Goal: Communication & Community: Answer question/provide support

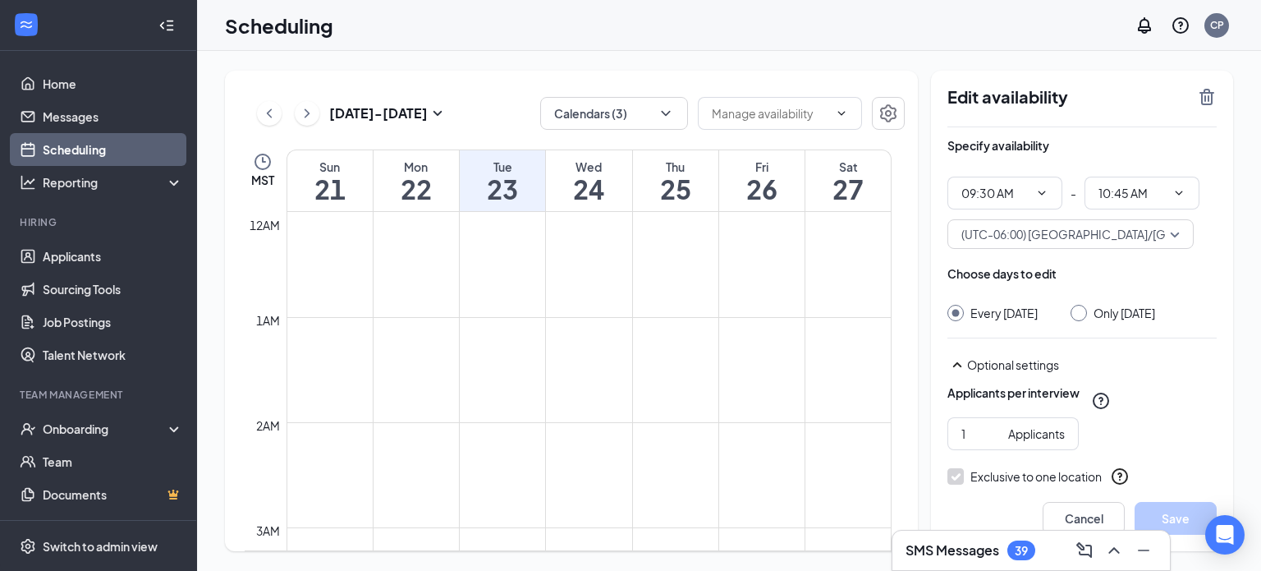
scroll to position [914, 0]
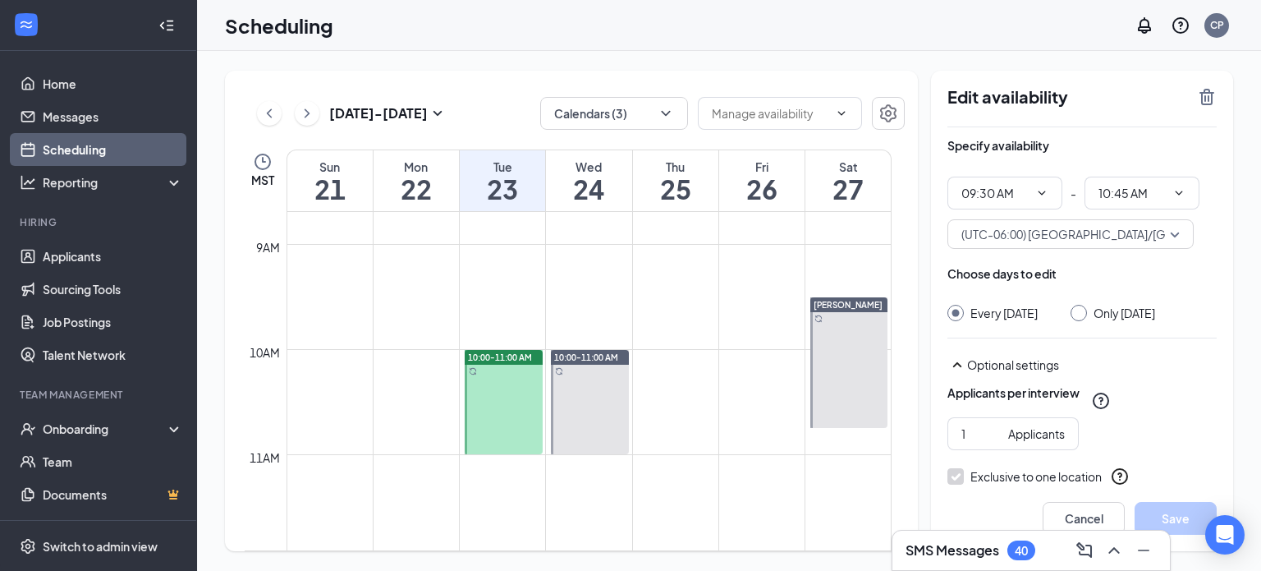
click at [752, 282] on td at bounding box center [589, 283] width 605 height 26
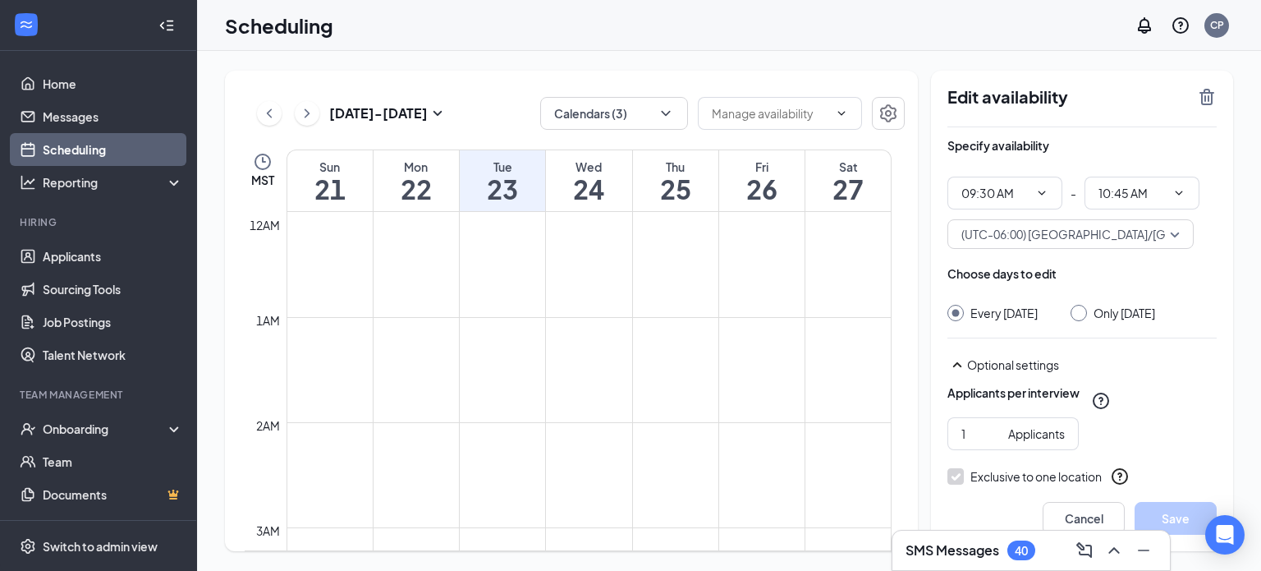
scroll to position [807, 0]
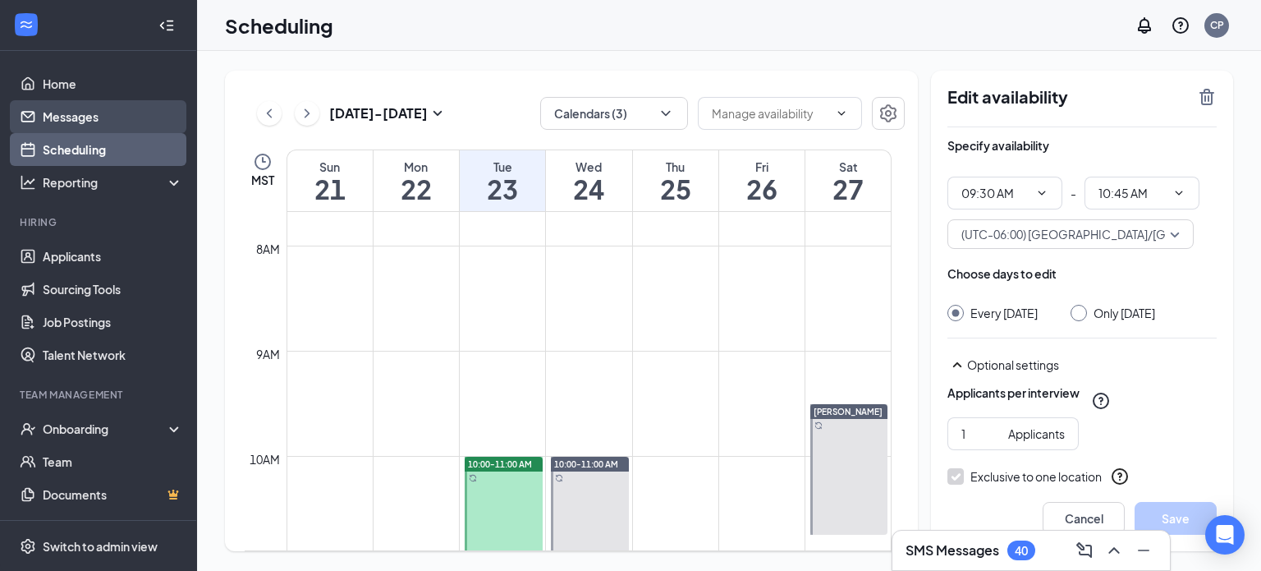
click at [92, 119] on link "Messages" at bounding box center [113, 116] width 140 height 33
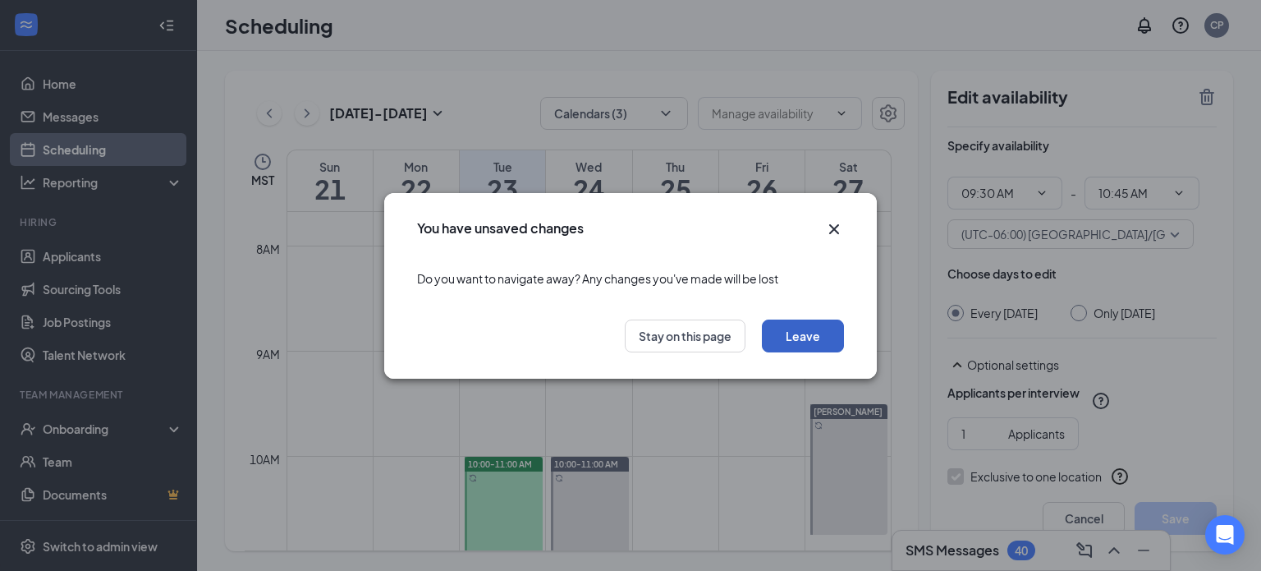
click at [802, 333] on button "Leave" at bounding box center [803, 335] width 82 height 33
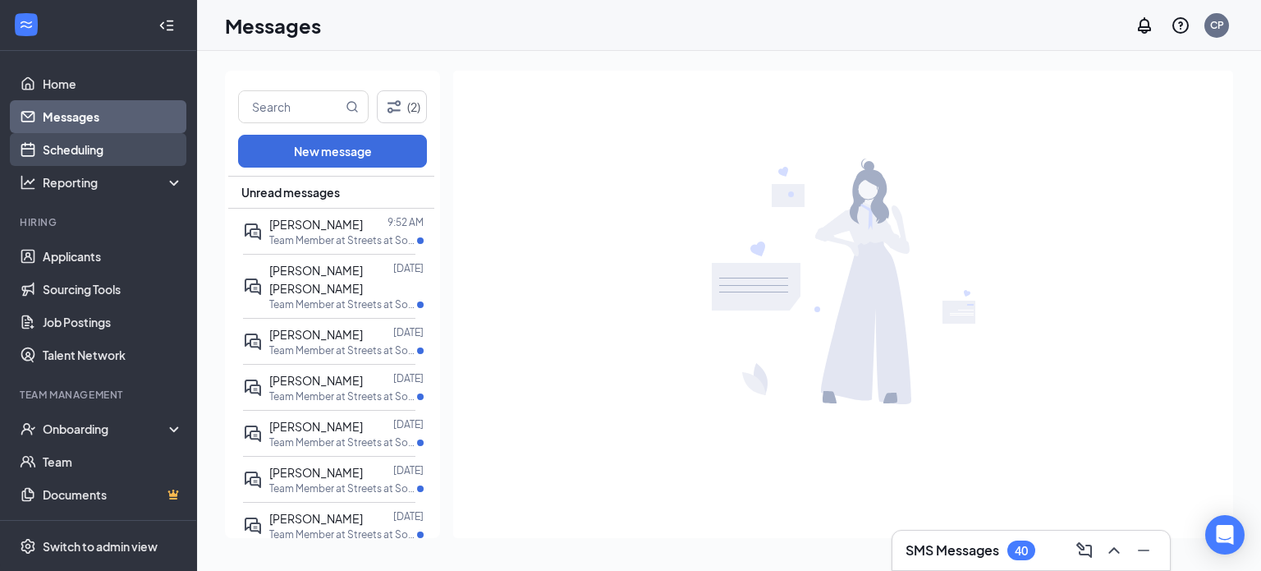
click at [82, 144] on link "Scheduling" at bounding box center [113, 149] width 140 height 33
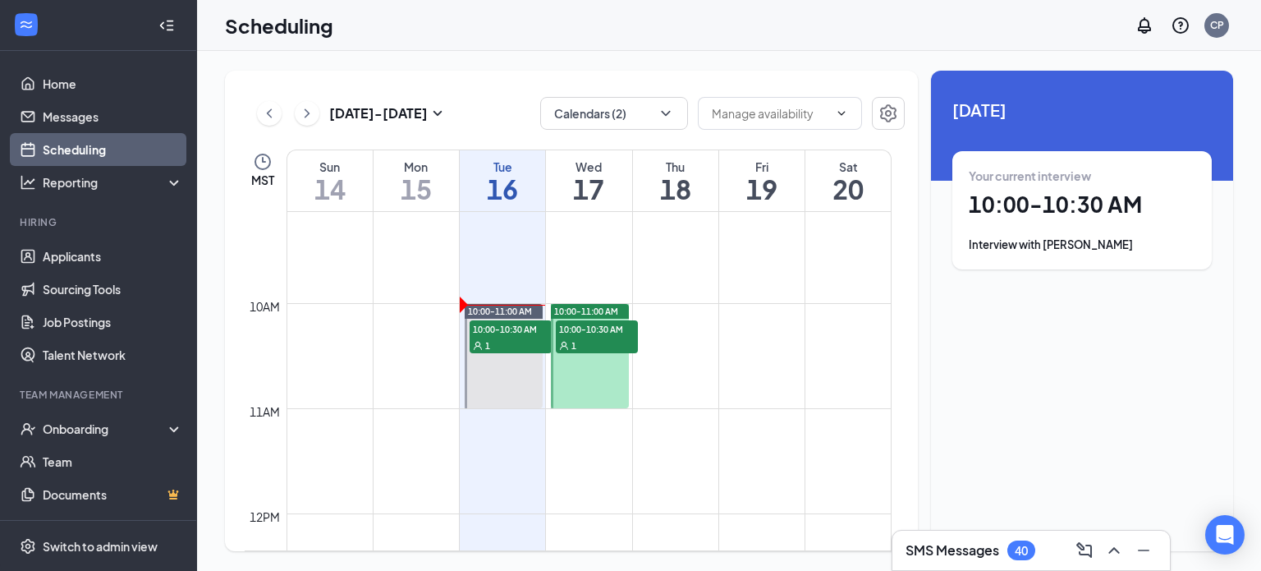
scroll to position [959, 0]
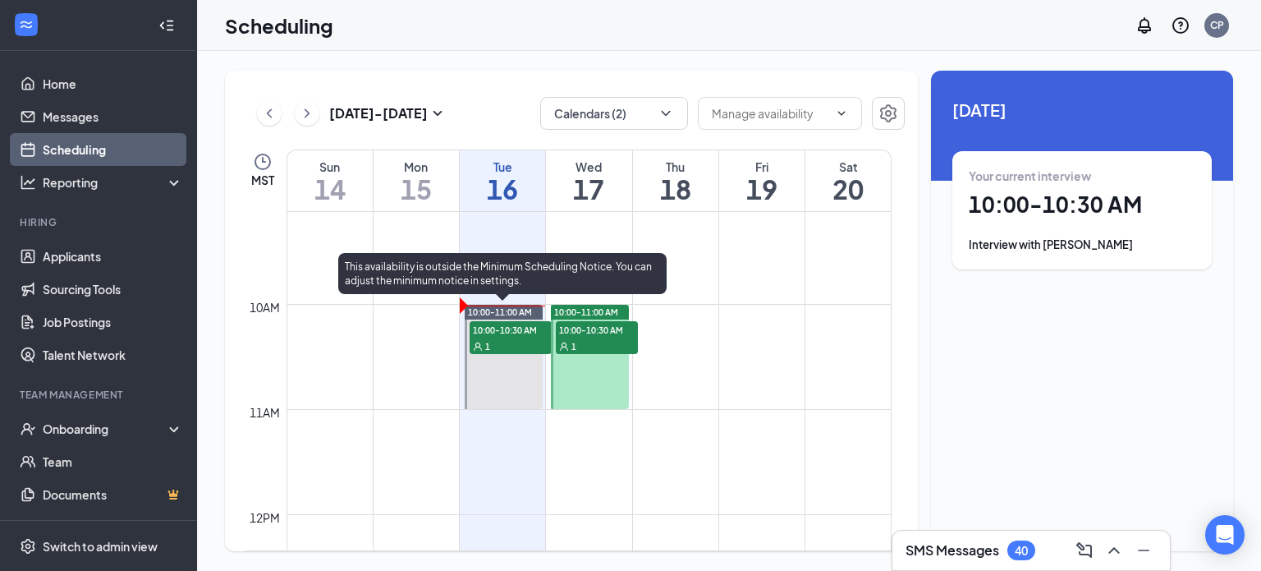
click at [495, 331] on span "10:00-10:30 AM" at bounding box center [511, 329] width 82 height 16
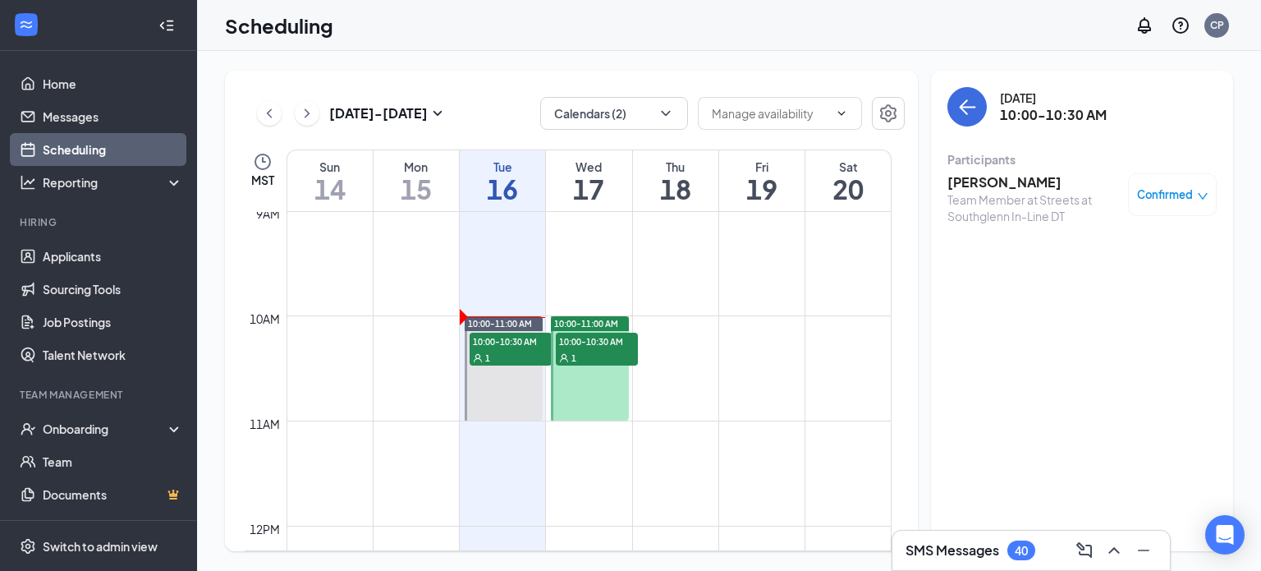
scroll to position [944, 0]
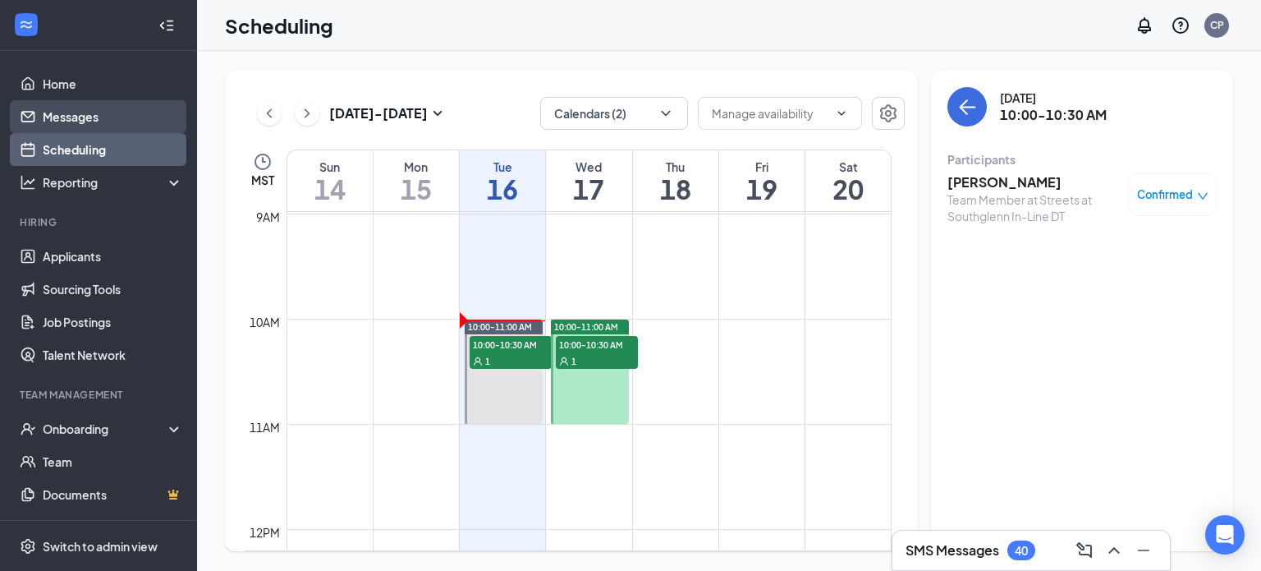
click at [114, 113] on link "Messages" at bounding box center [113, 116] width 140 height 33
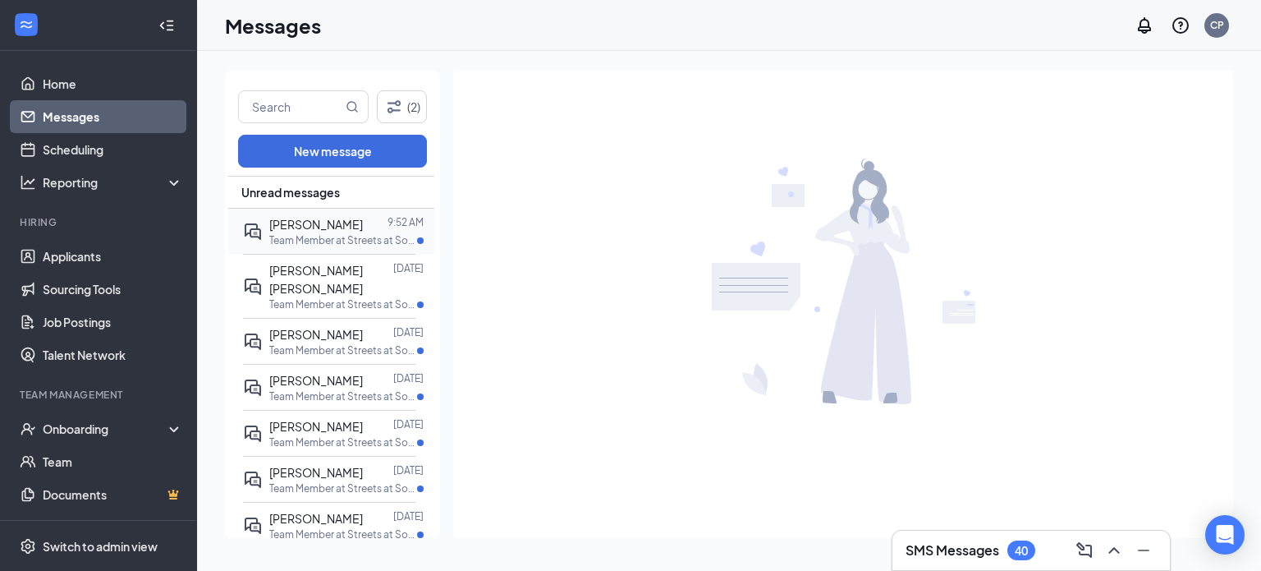
click at [328, 226] on span "[PERSON_NAME]" at bounding box center [316, 224] width 94 height 15
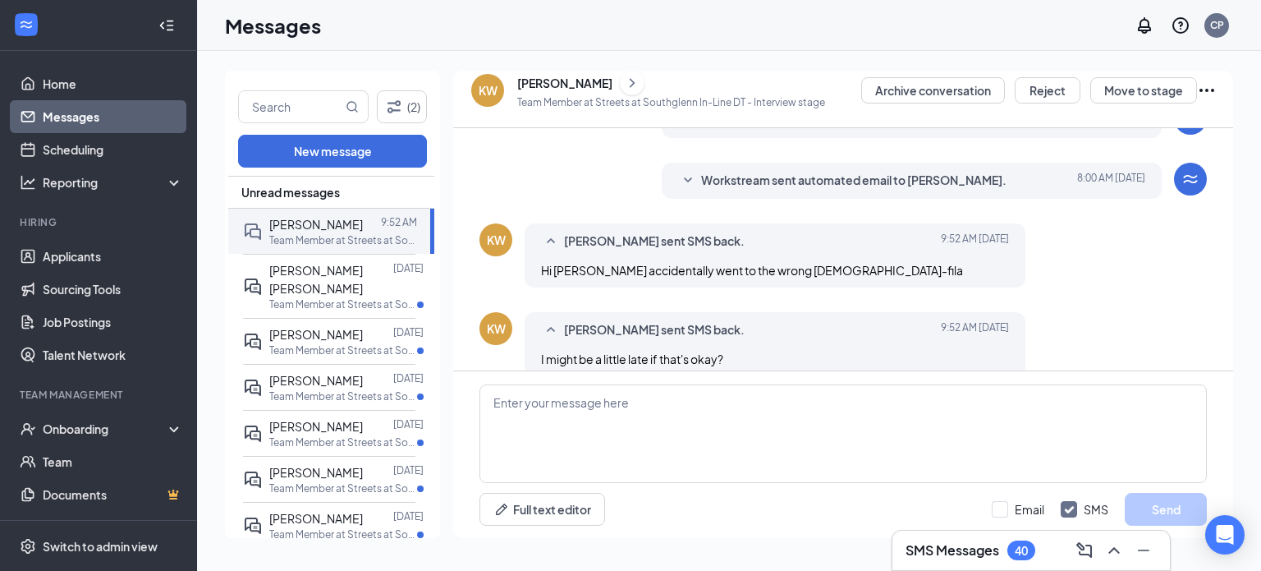
scroll to position [447, 0]
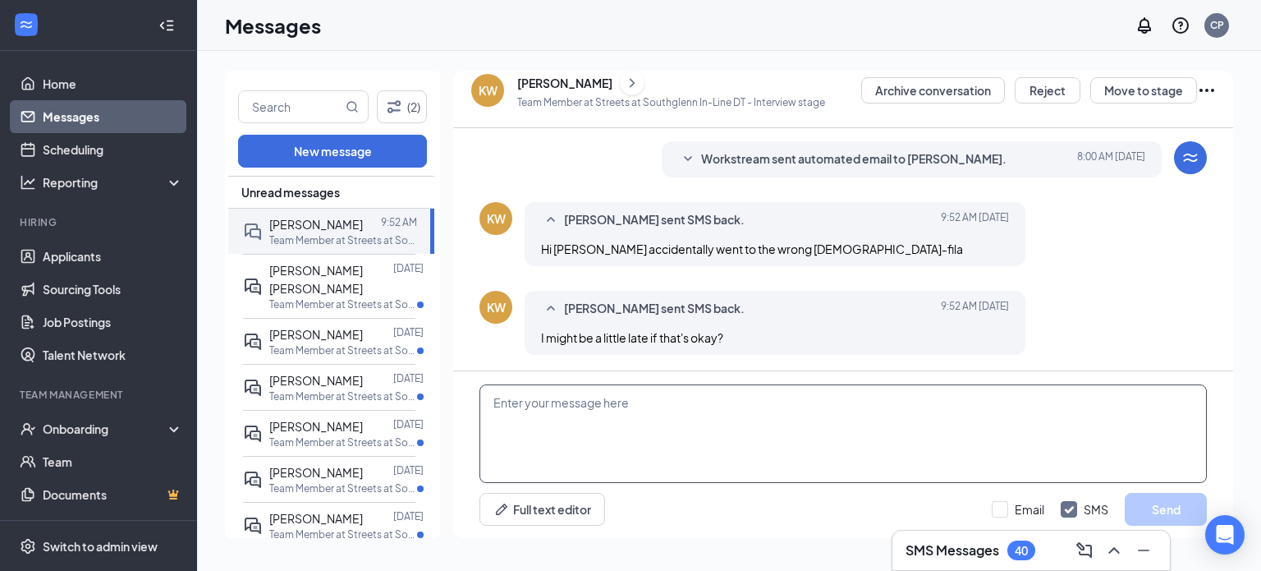
click at [677, 410] on textarea at bounding box center [844, 433] width 728 height 99
type textarea "Understood, we'll see you when you get here"
click at [1166, 505] on button "Send" at bounding box center [1166, 509] width 82 height 33
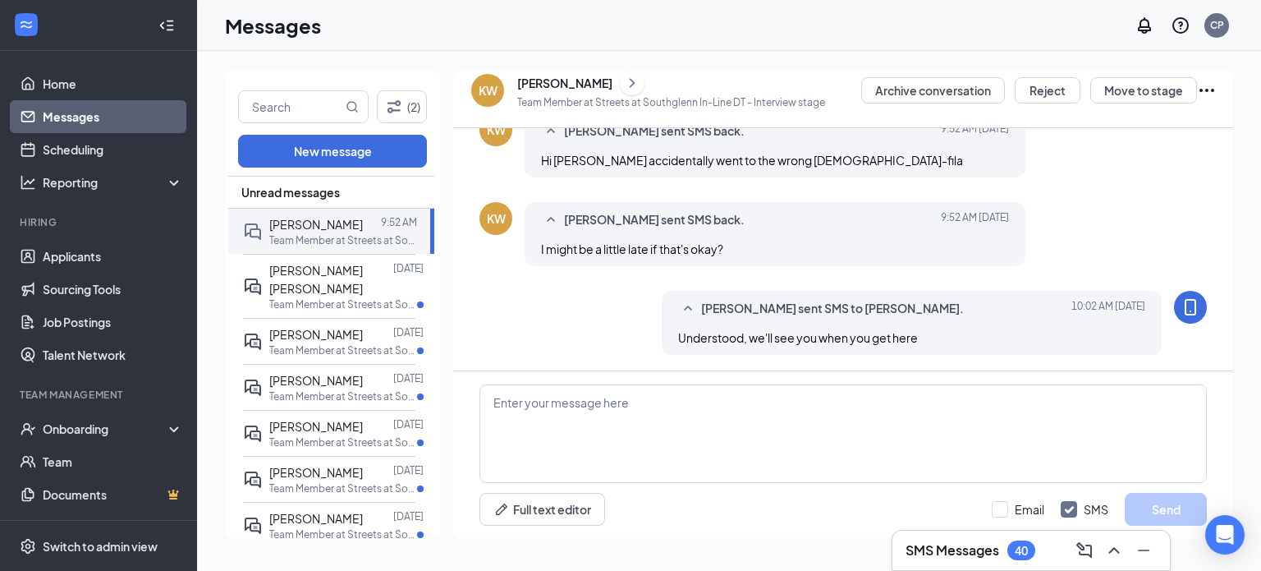
scroll to position [535, 0]
click at [66, 147] on link "Scheduling" at bounding box center [113, 149] width 140 height 33
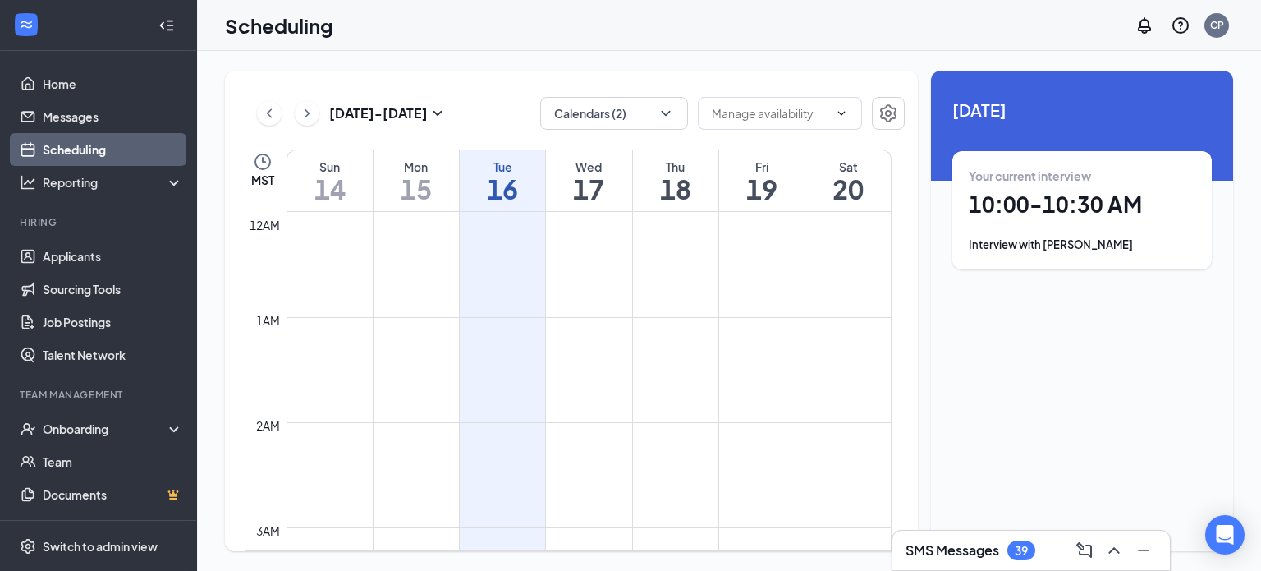
scroll to position [807, 0]
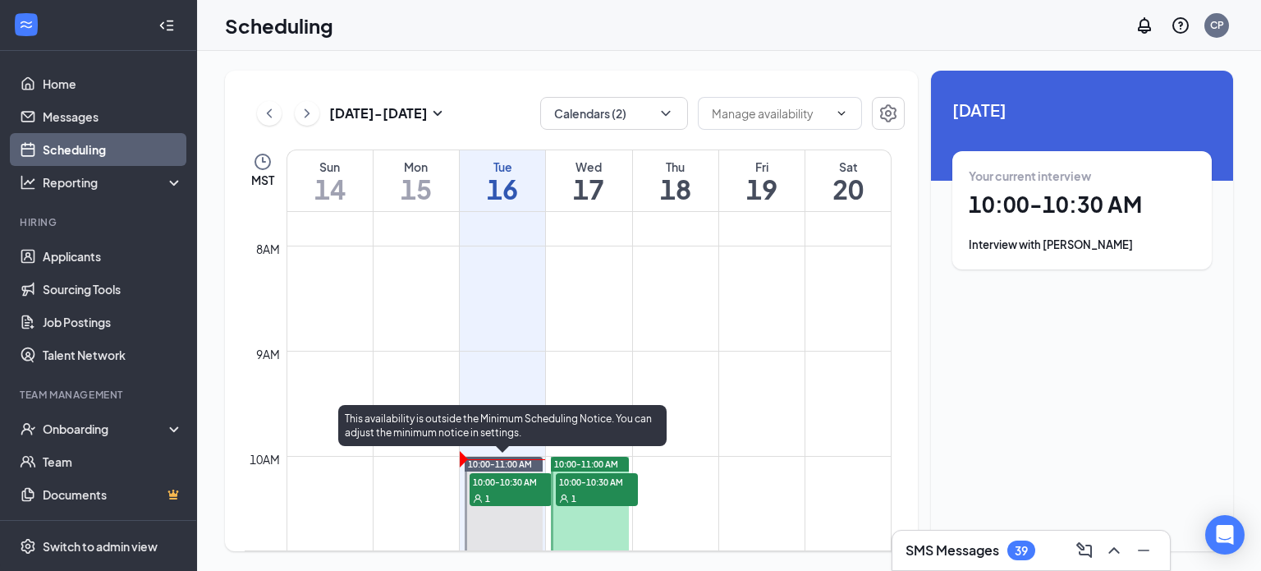
click at [502, 485] on span "10:00-10:30 AM" at bounding box center [511, 481] width 82 height 16
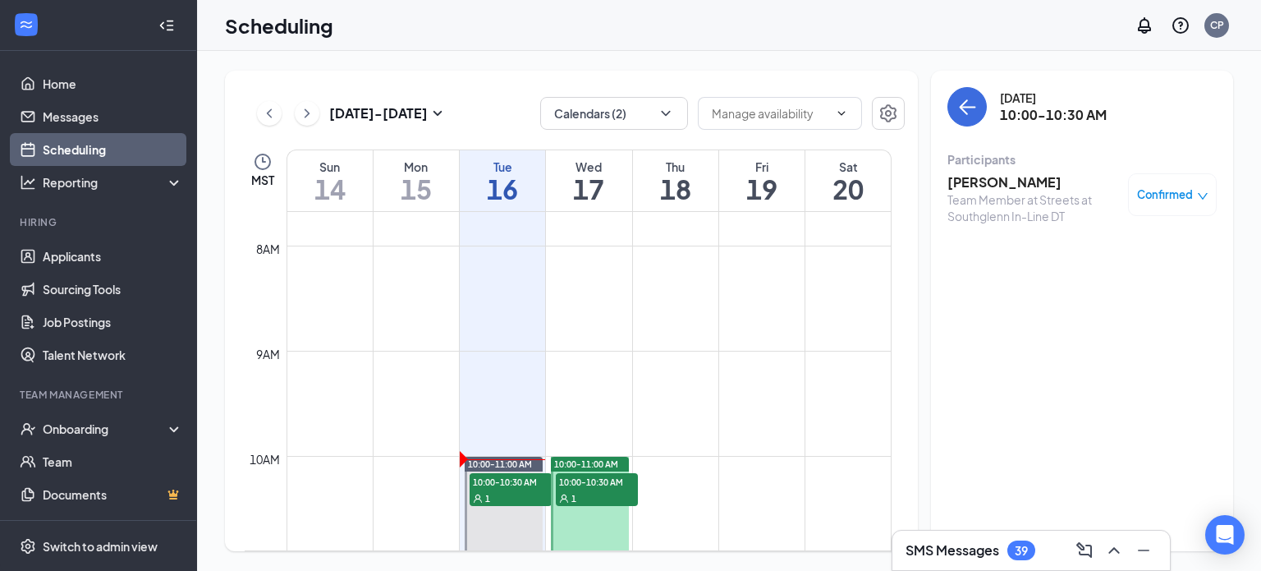
click at [1008, 178] on h3 "[PERSON_NAME]" at bounding box center [1034, 182] width 172 height 18
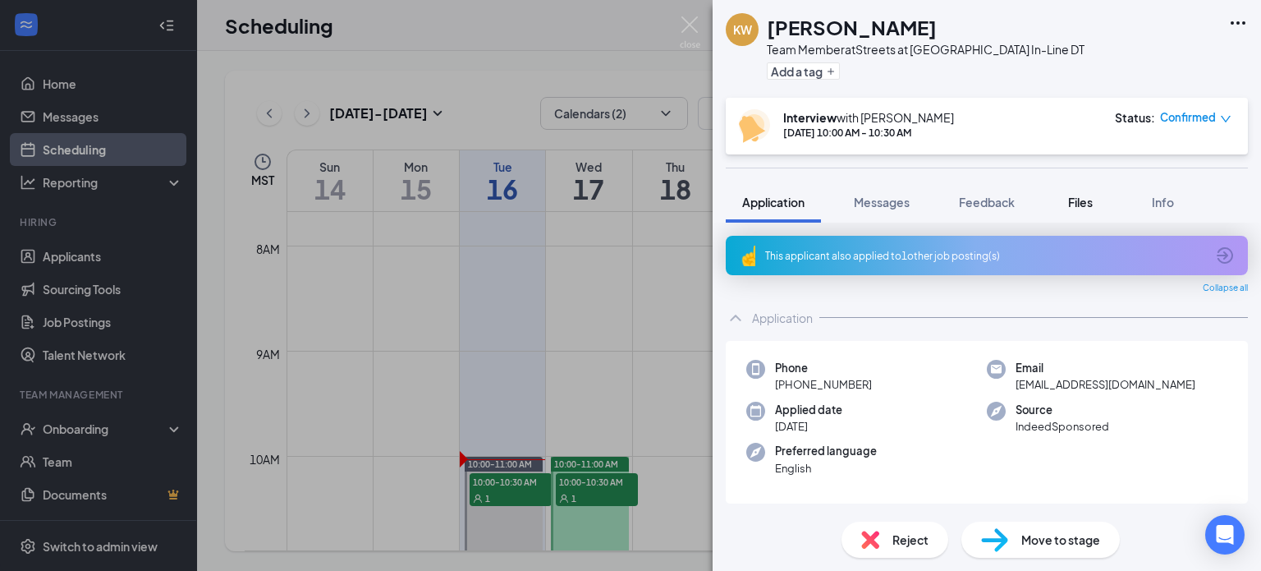
click at [1077, 204] on span "Files" at bounding box center [1080, 202] width 25 height 15
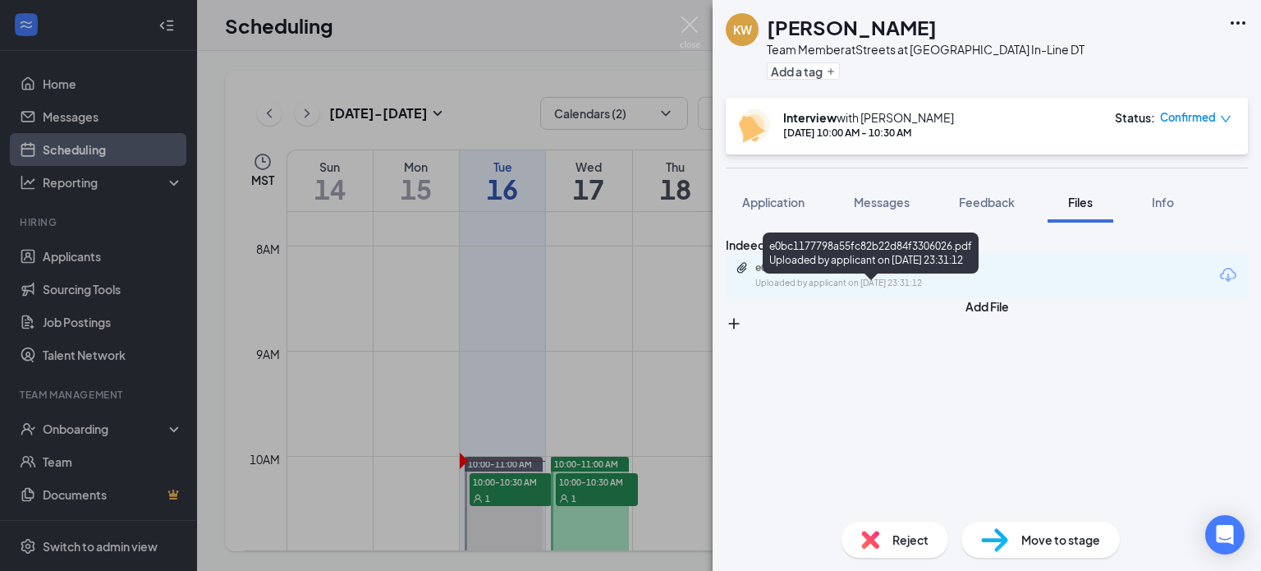
click at [903, 274] on div "e0bc1177798a55fc82b22d84f3306026.pdf" at bounding box center [871, 267] width 230 height 13
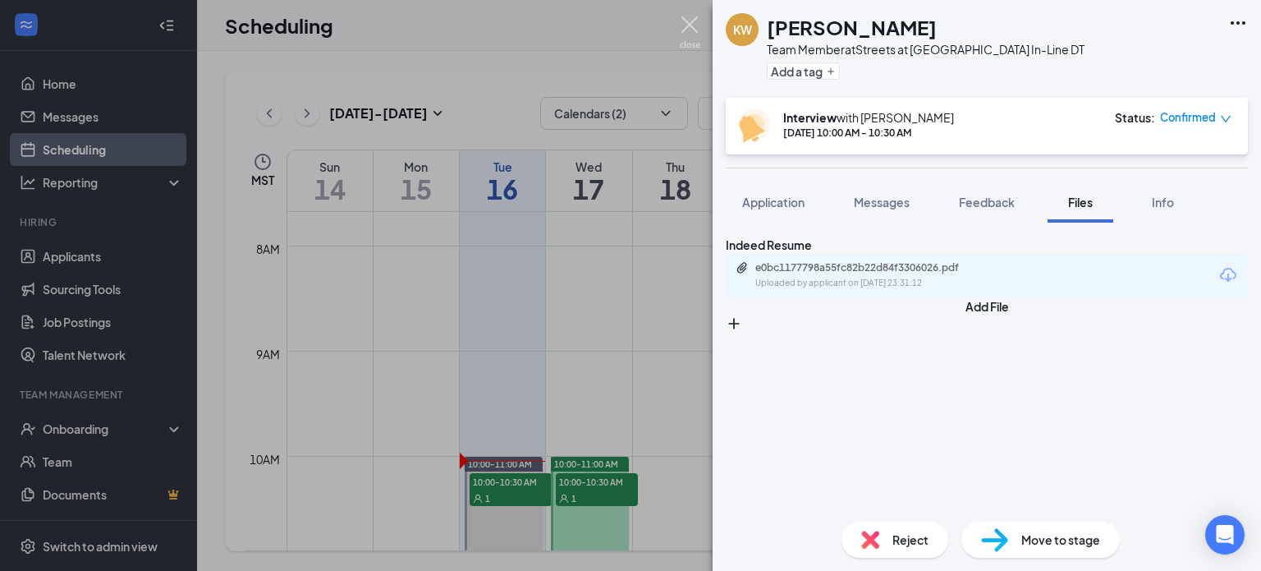
click at [687, 26] on img at bounding box center [690, 32] width 21 height 32
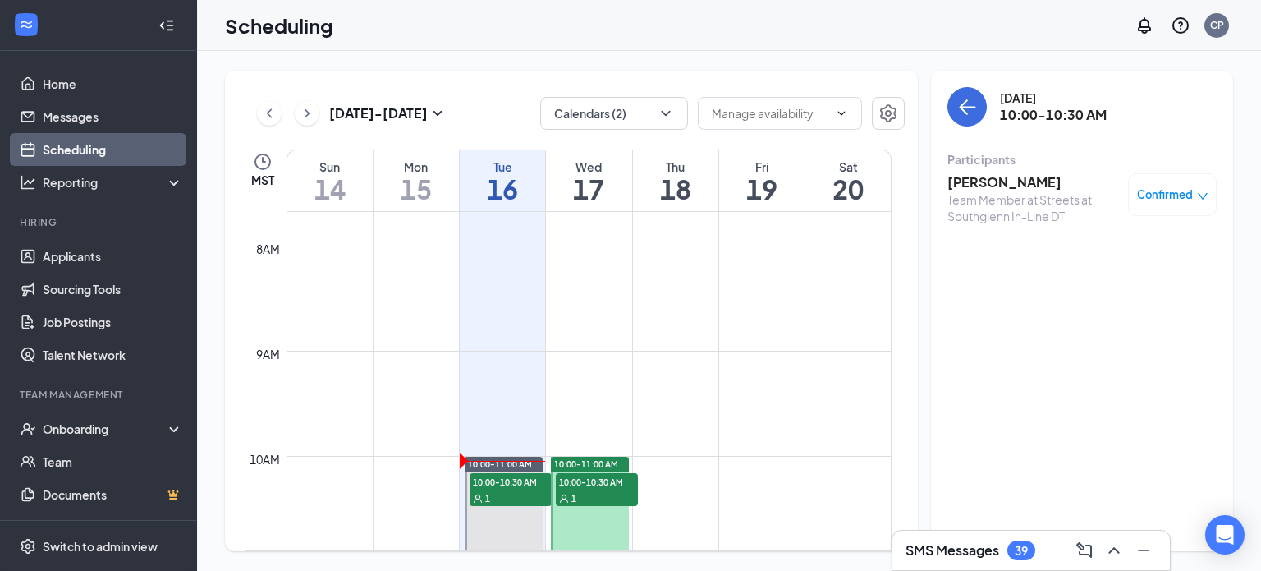
click at [997, 191] on div "Team Member at Streets at Southglenn In-Line DT" at bounding box center [1034, 207] width 172 height 33
click at [999, 186] on h3 "[PERSON_NAME]" at bounding box center [1034, 182] width 172 height 18
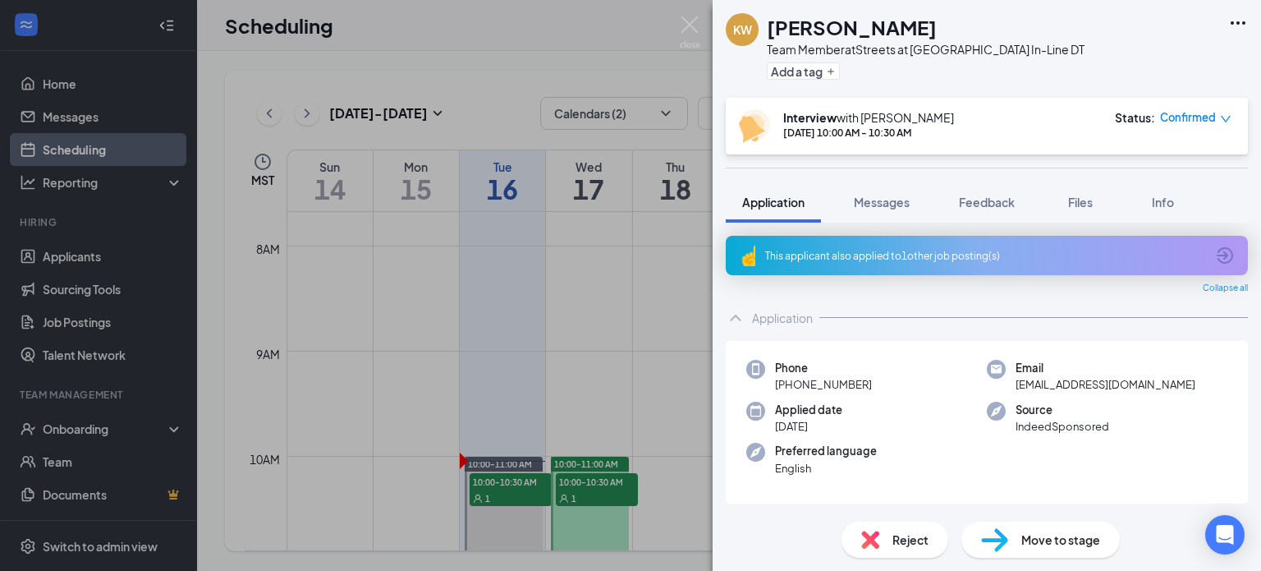
click at [687, 15] on div "[PERSON_NAME] [PERSON_NAME] Team Member at Streets at Southglenn In-Line DT Add…" at bounding box center [630, 285] width 1261 height 571
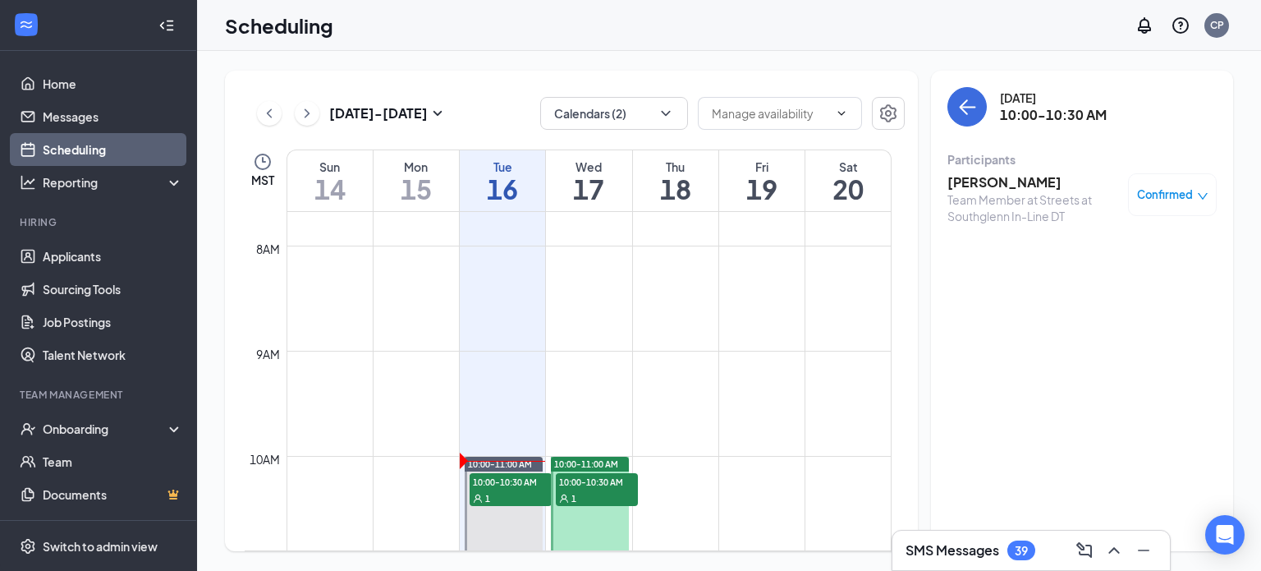
click at [689, 22] on div "Scheduling CP" at bounding box center [729, 25] width 1064 height 51
click at [596, 492] on div "1" at bounding box center [597, 497] width 82 height 16
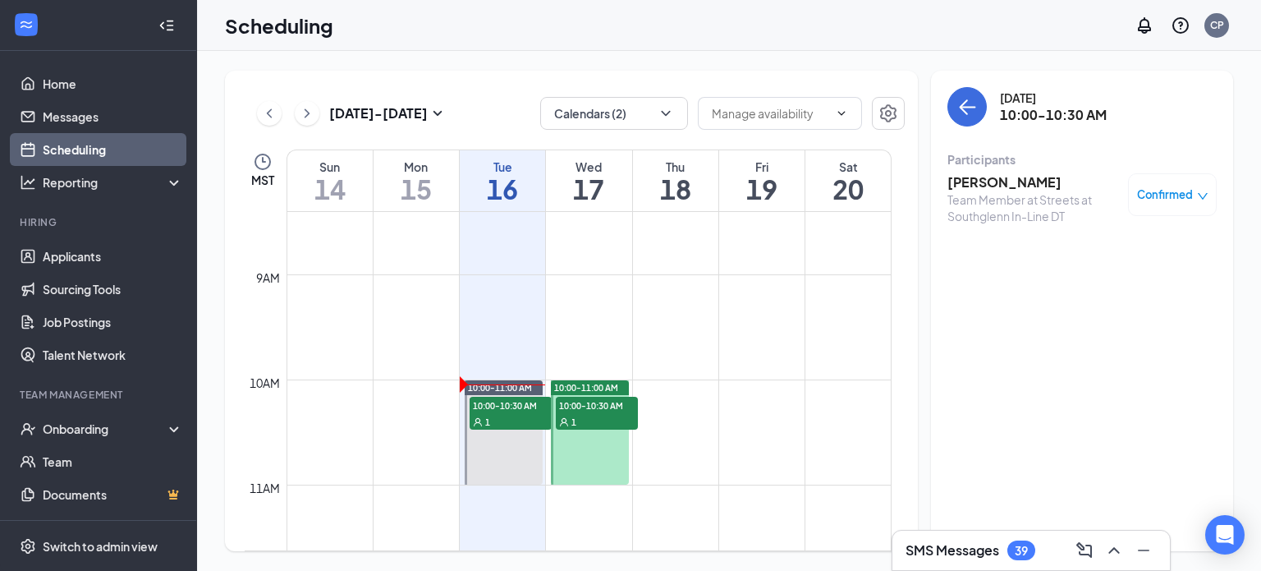
scroll to position [881, 0]
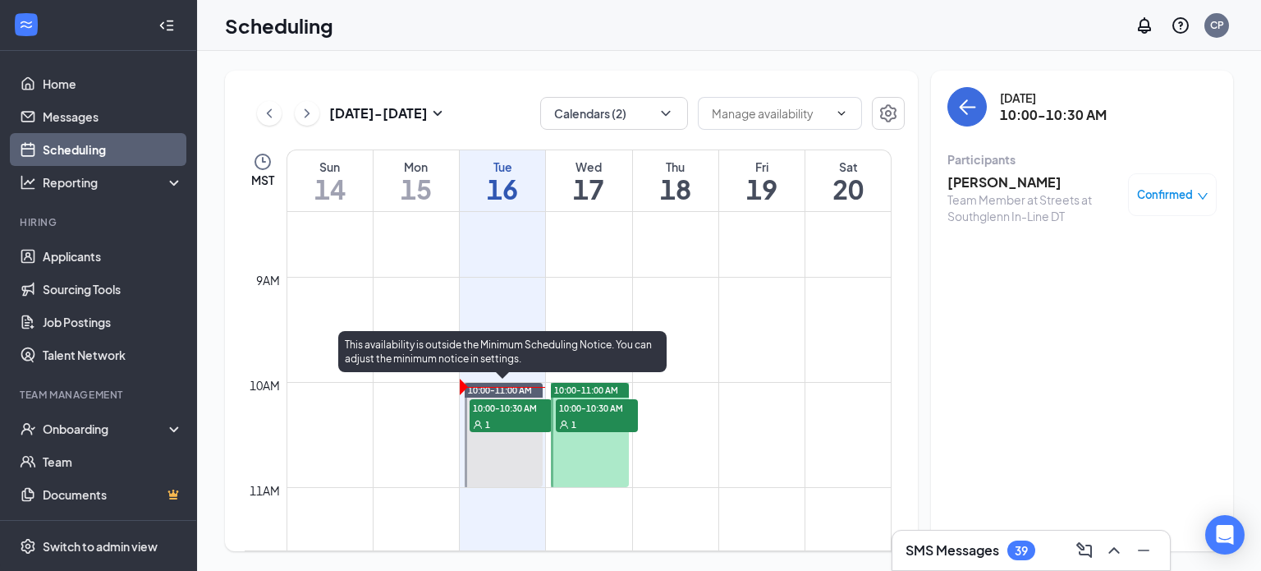
click at [503, 425] on div "1" at bounding box center [511, 424] width 82 height 16
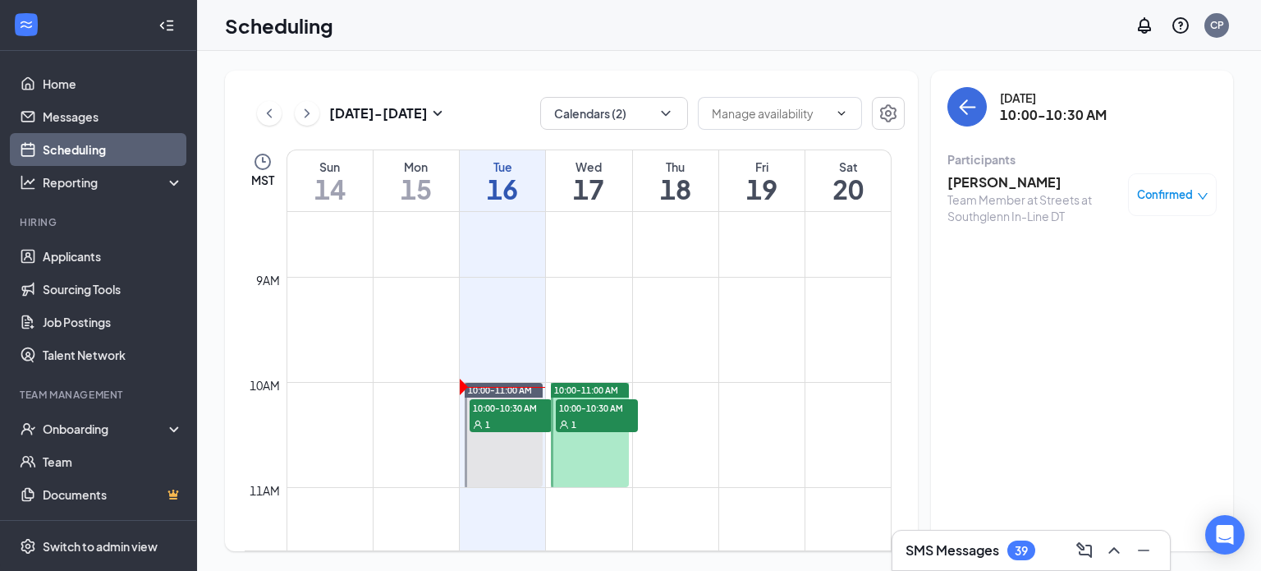
click at [988, 181] on h3 "[PERSON_NAME]" at bounding box center [1034, 182] width 172 height 18
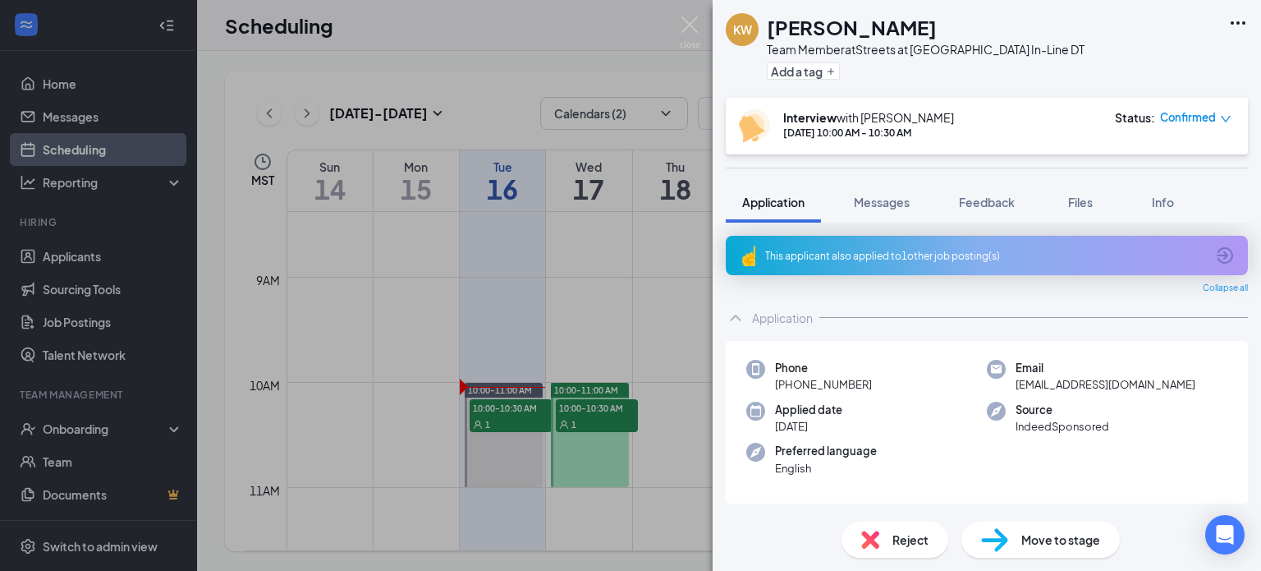
drag, startPoint x: 926, startPoint y: 27, endPoint x: 764, endPoint y: 33, distance: 161.9
click at [764, 33] on div "[PERSON_NAME] [PERSON_NAME] Team Member at Streets at Southglenn In-Line DT Add…" at bounding box center [905, 48] width 359 height 71
copy h1 "[PERSON_NAME]"
click at [691, 23] on img at bounding box center [690, 32] width 21 height 32
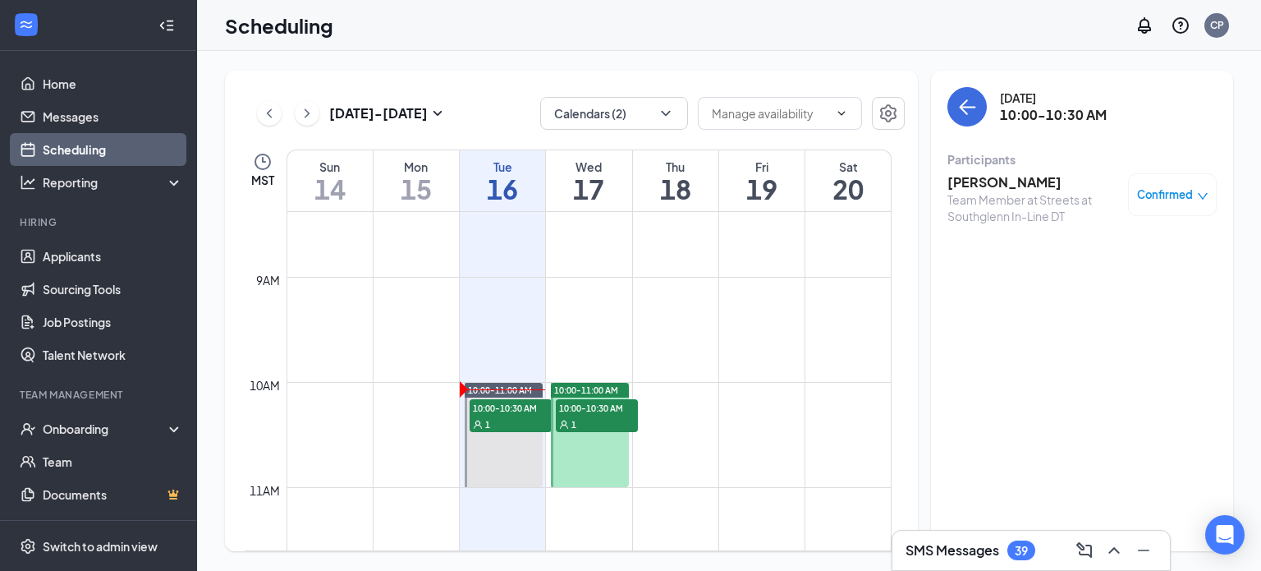
click at [691, 23] on div "Scheduling CP" at bounding box center [729, 25] width 1064 height 51
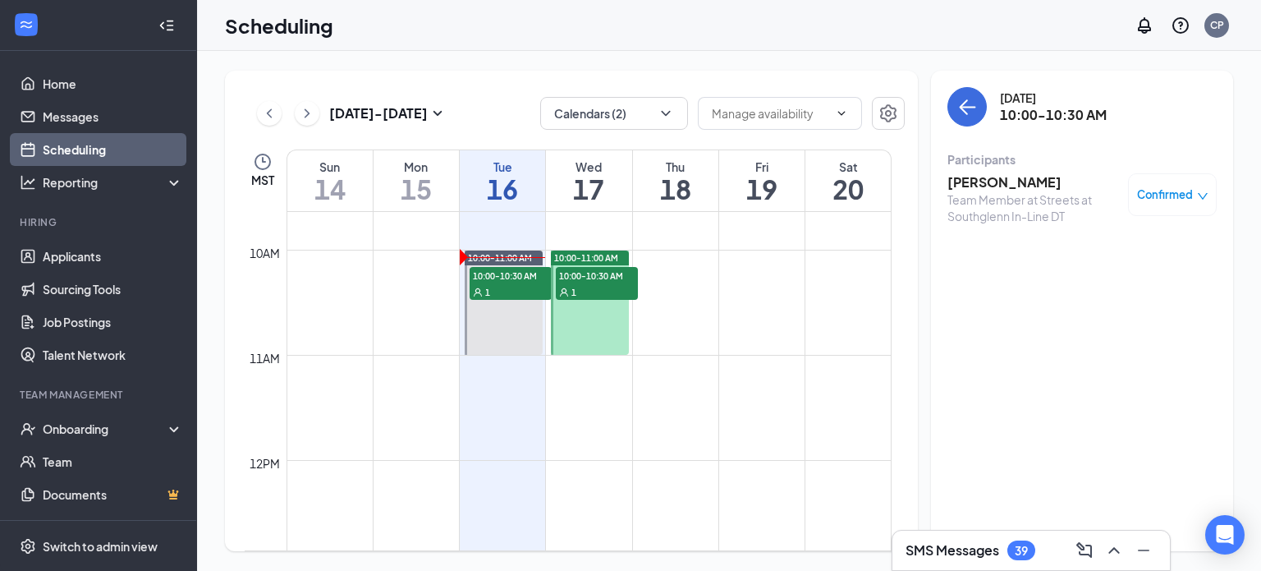
scroll to position [1028, 0]
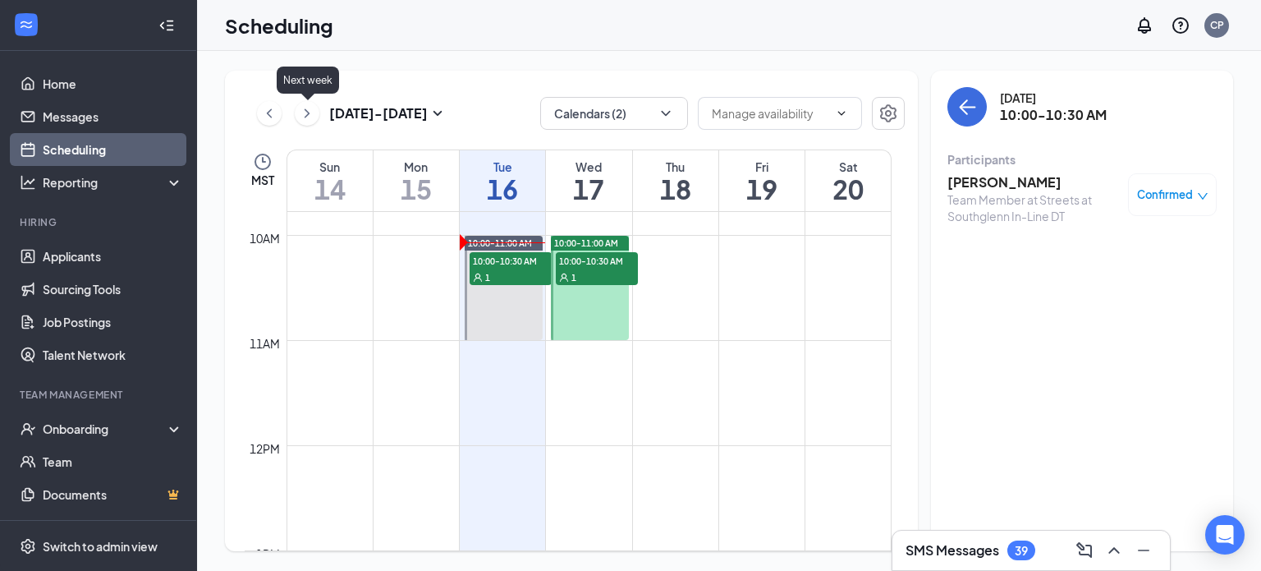
click at [312, 111] on icon "ChevronRight" at bounding box center [307, 113] width 16 height 20
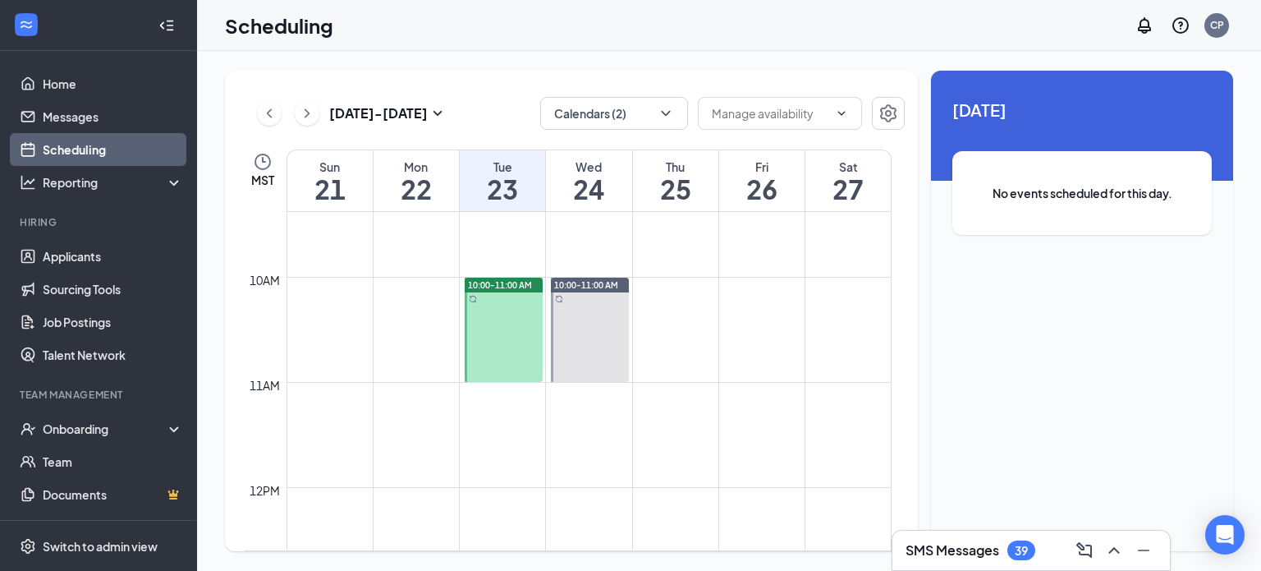
scroll to position [993, 0]
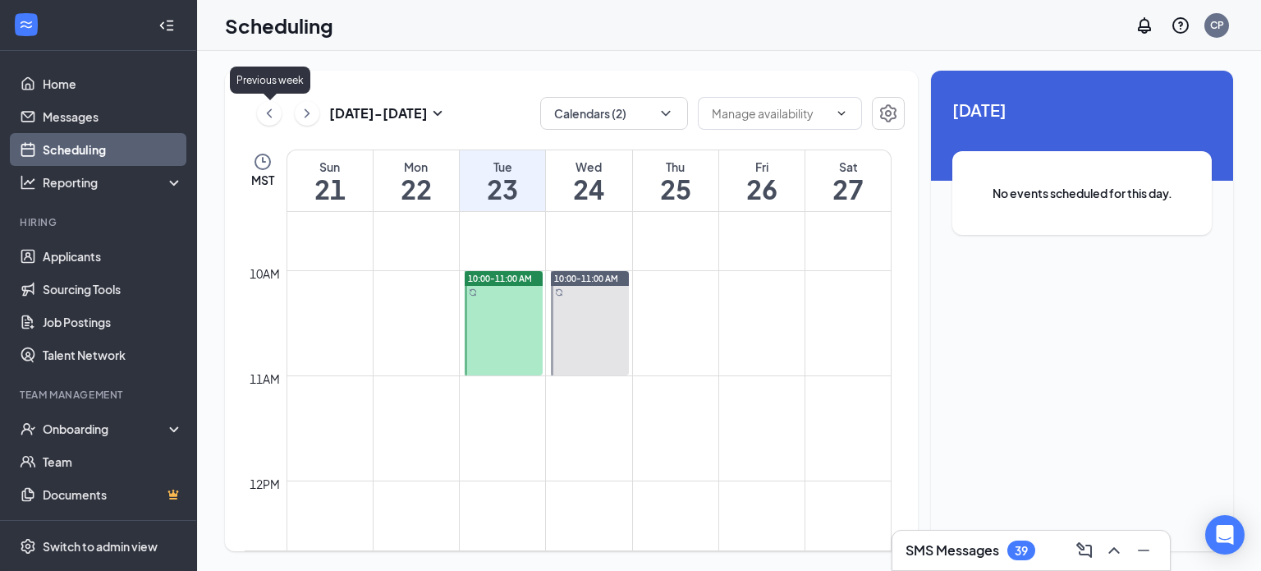
click at [267, 117] on icon "ChevronLeft" at bounding box center [269, 113] width 16 height 20
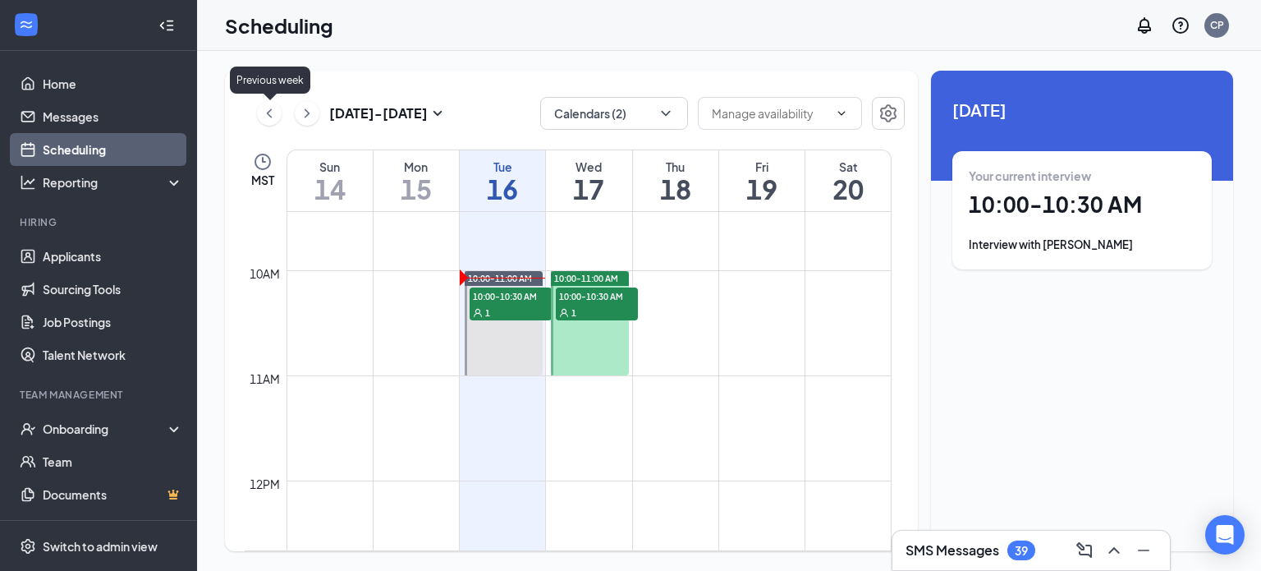
scroll to position [807, 0]
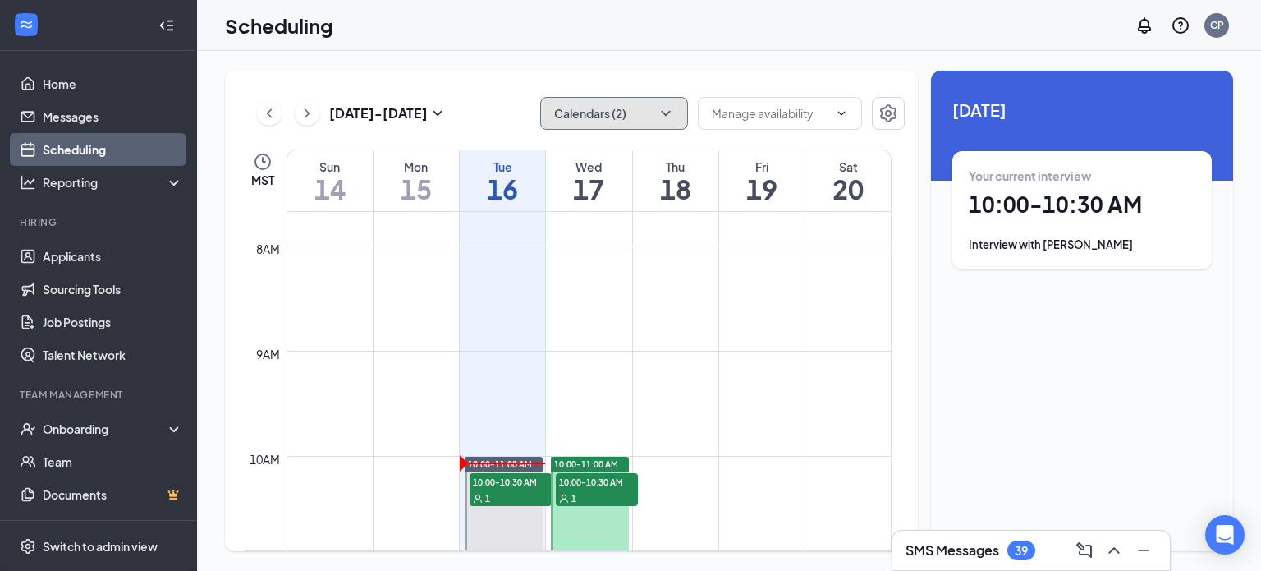
click at [636, 115] on button "Calendars (2)" at bounding box center [614, 113] width 148 height 33
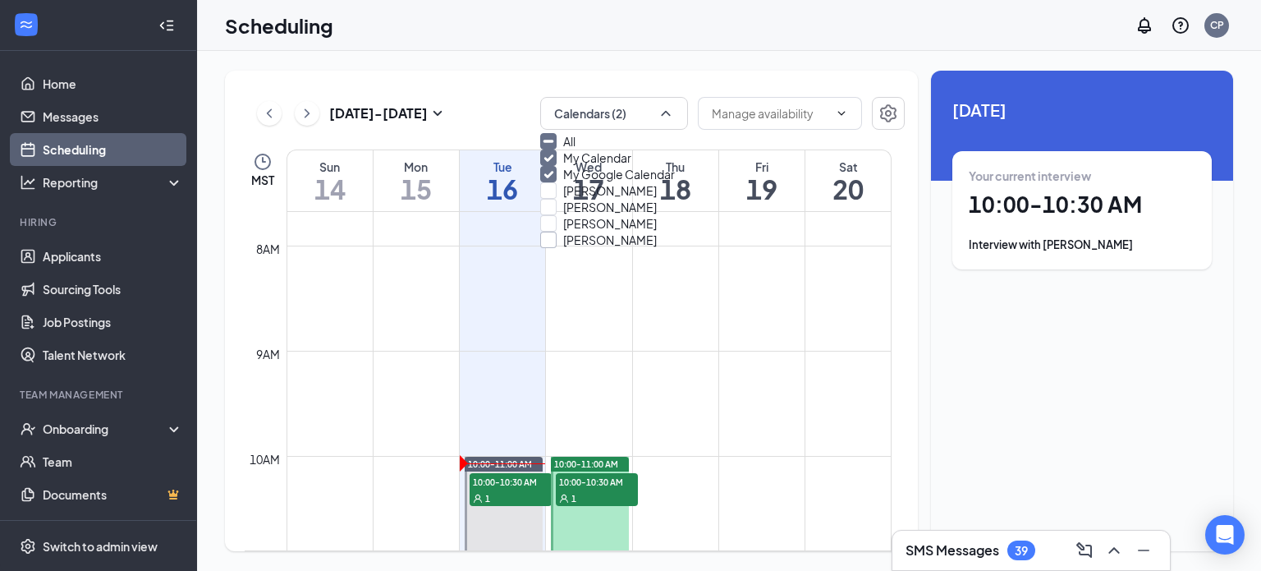
click at [632, 248] on input "[PERSON_NAME]" at bounding box center [598, 240] width 117 height 16
checkbox input "true"
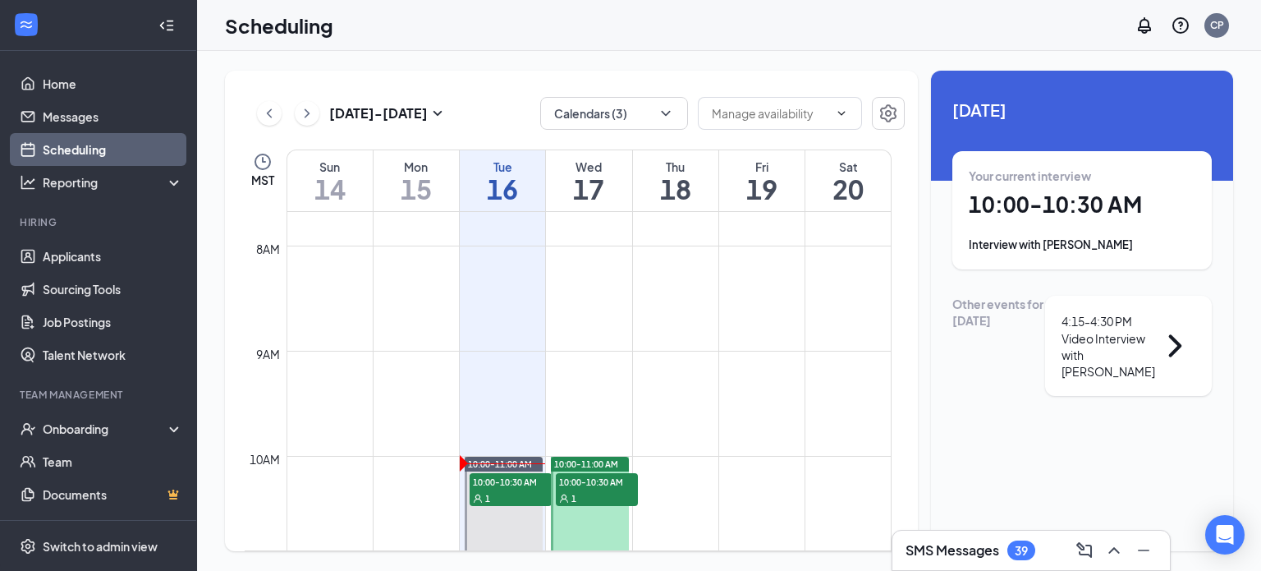
click at [457, 305] on td at bounding box center [589, 311] width 605 height 26
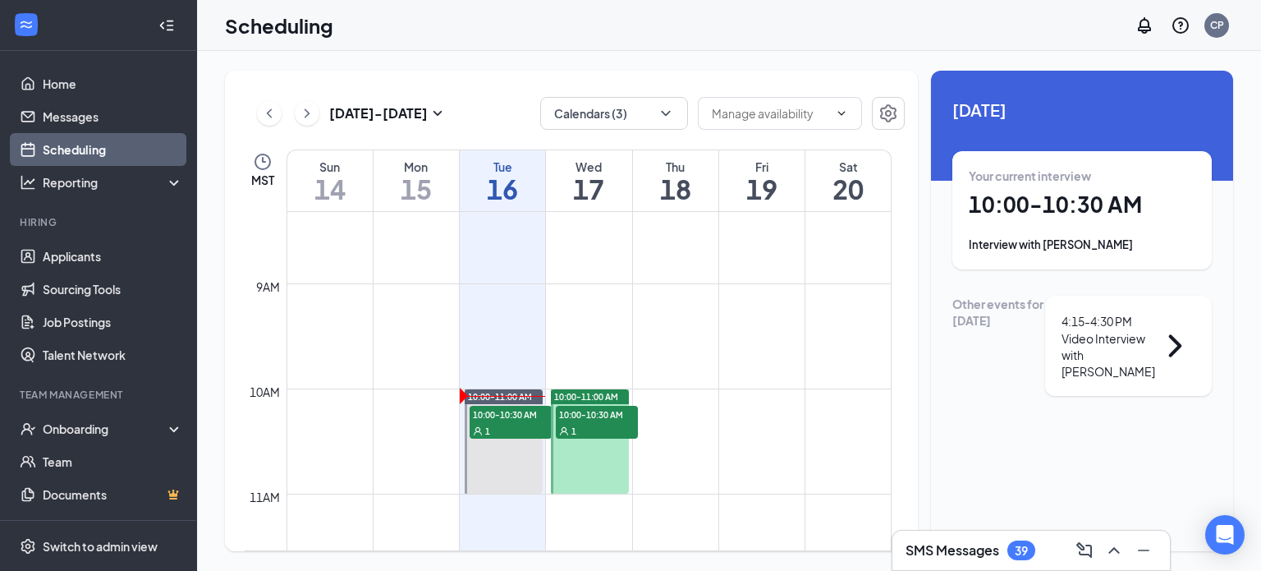
scroll to position [897, 0]
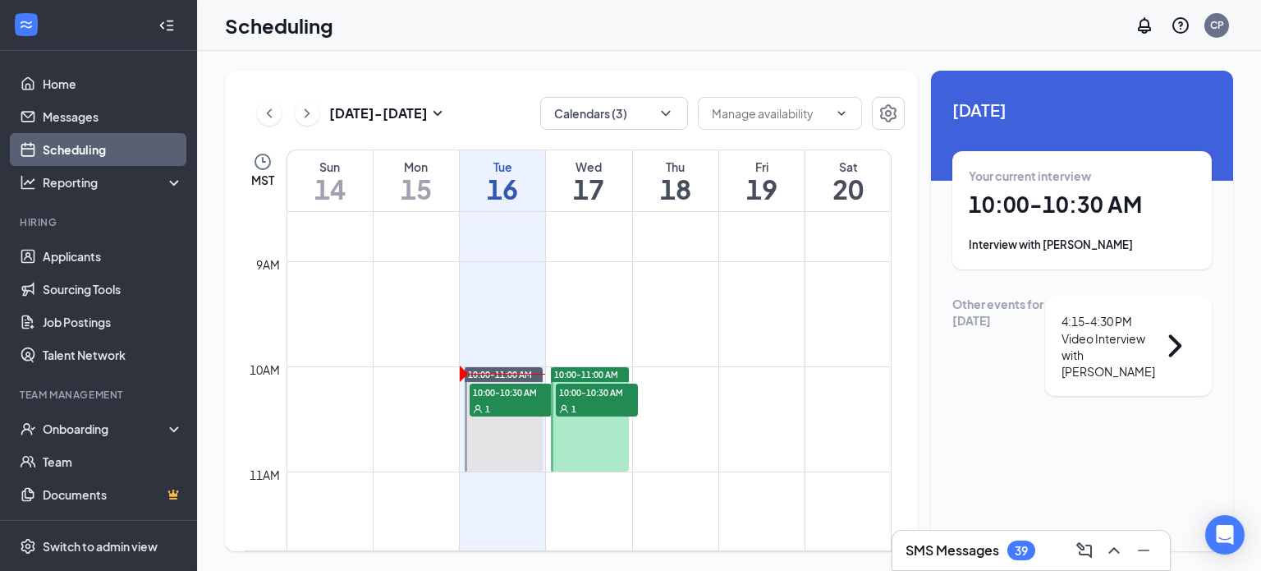
click at [303, 101] on button at bounding box center [307, 113] width 25 height 25
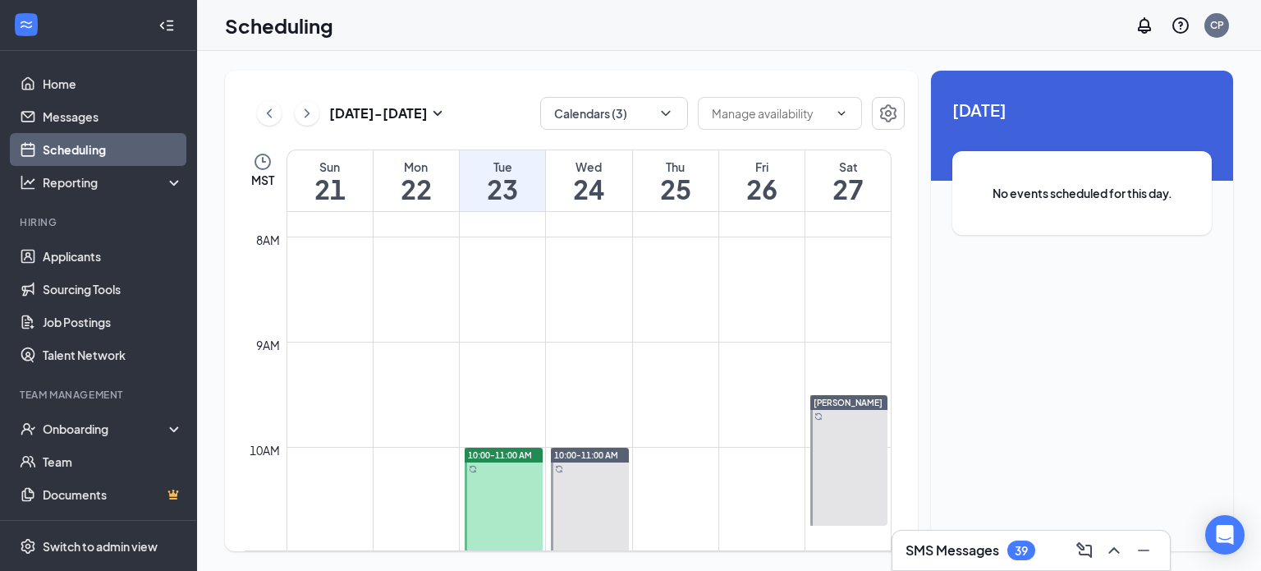
scroll to position [814, 0]
click at [273, 113] on icon "ChevronLeft" at bounding box center [269, 113] width 16 height 20
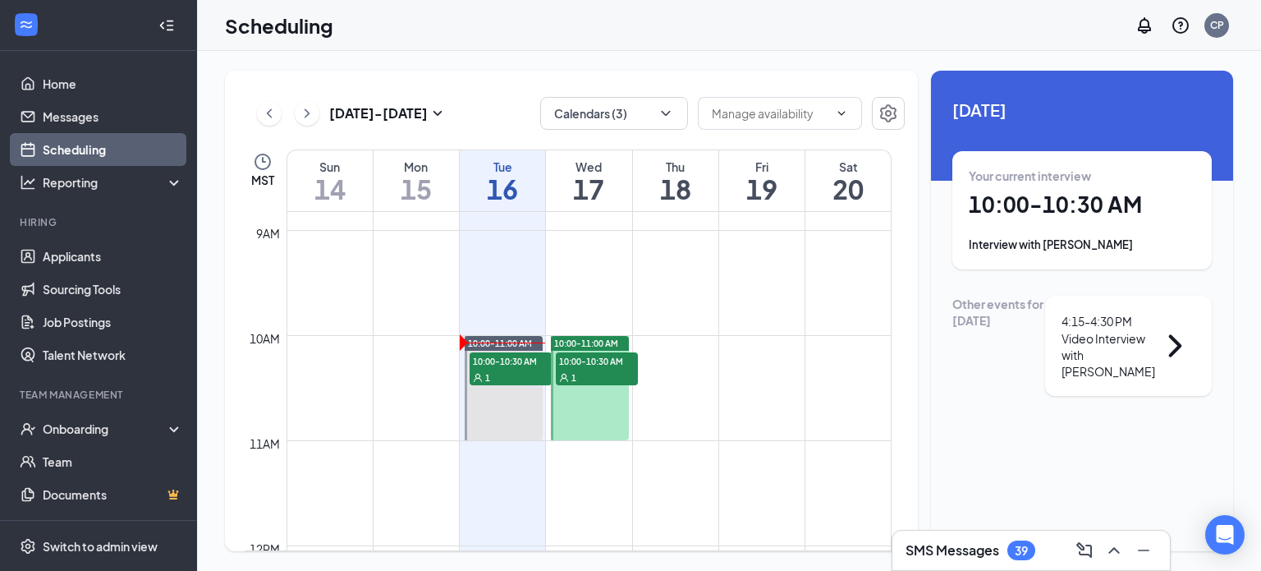
scroll to position [922, 0]
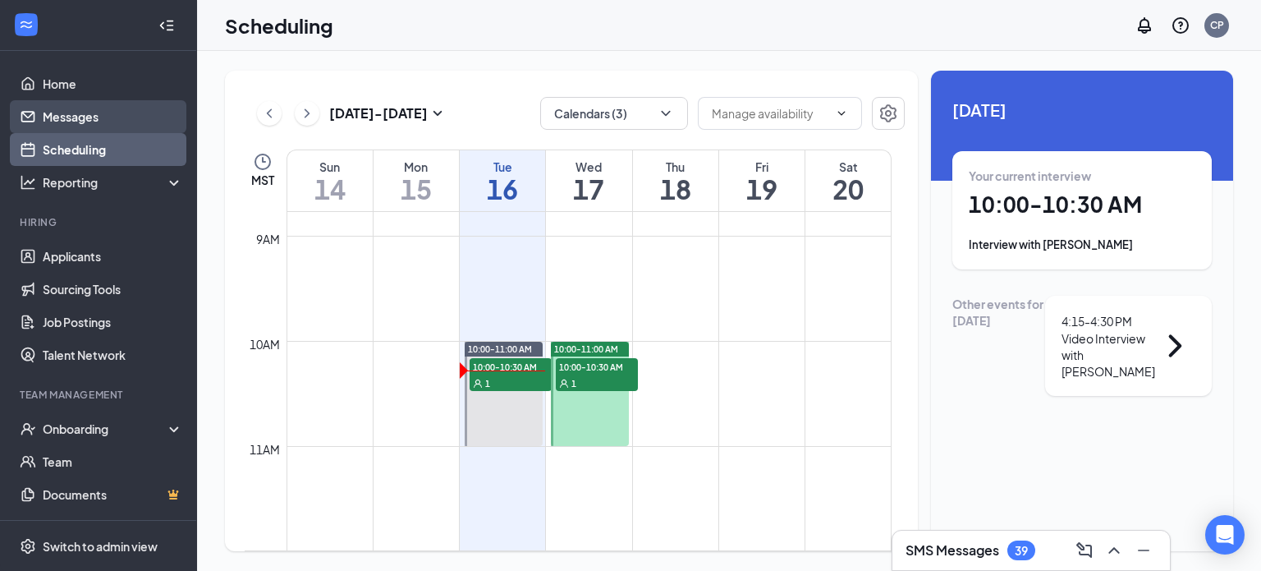
click at [89, 124] on link "Messages" at bounding box center [113, 116] width 140 height 33
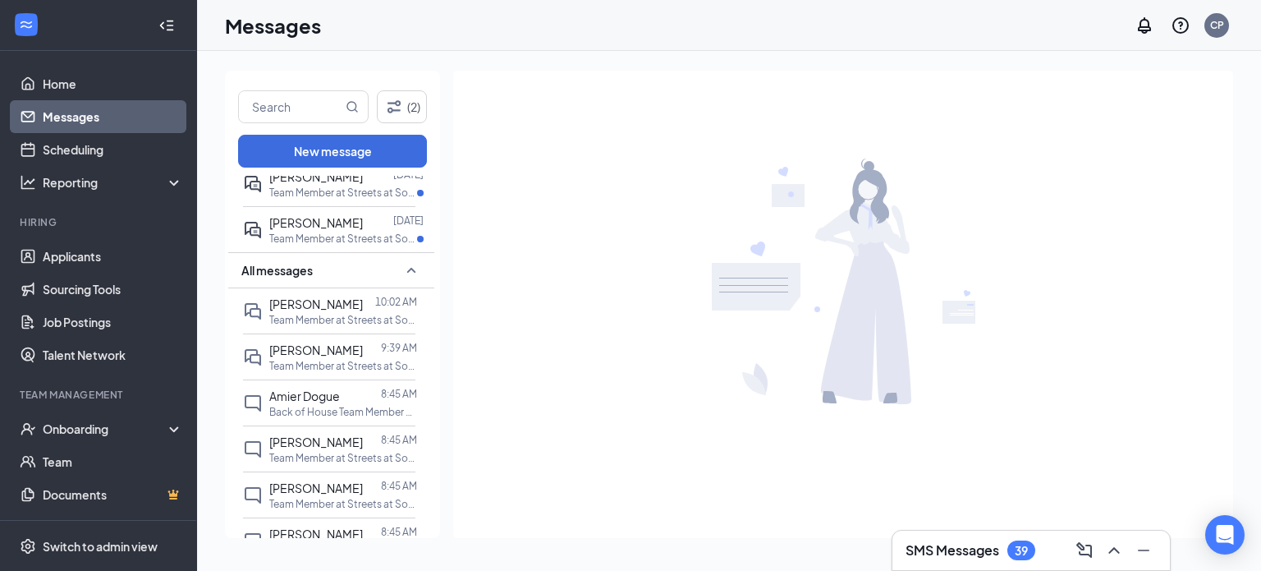
scroll to position [1172, 0]
click at [333, 312] on span "[PERSON_NAME]" at bounding box center [316, 304] width 94 height 15
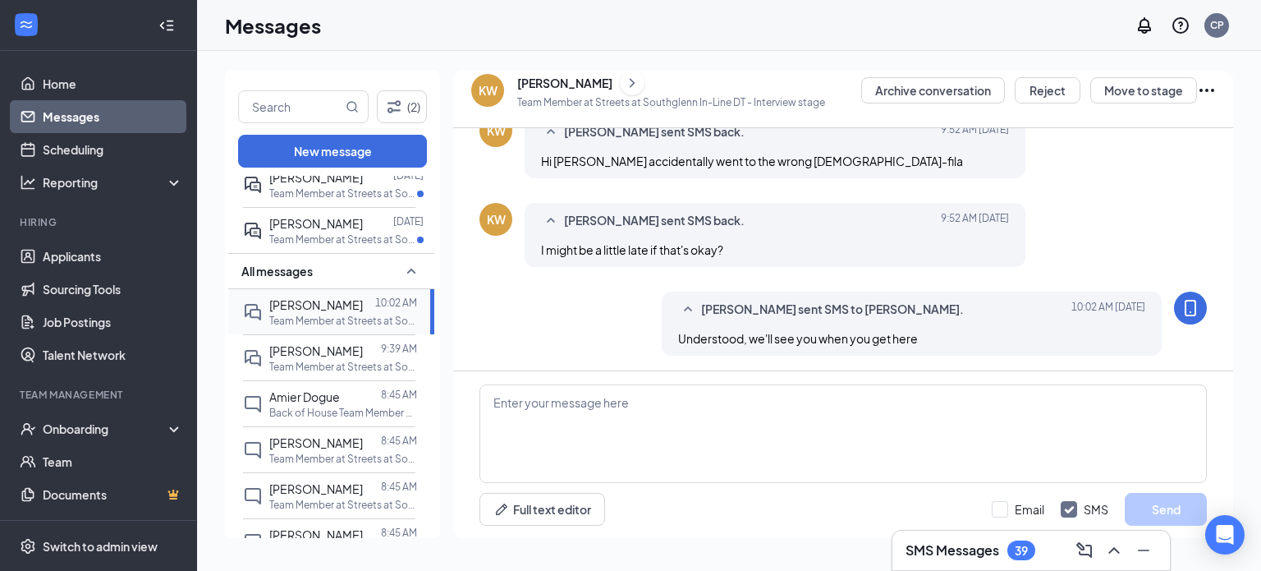
scroll to position [489, 0]
click at [363, 360] on div at bounding box center [372, 351] width 18 height 18
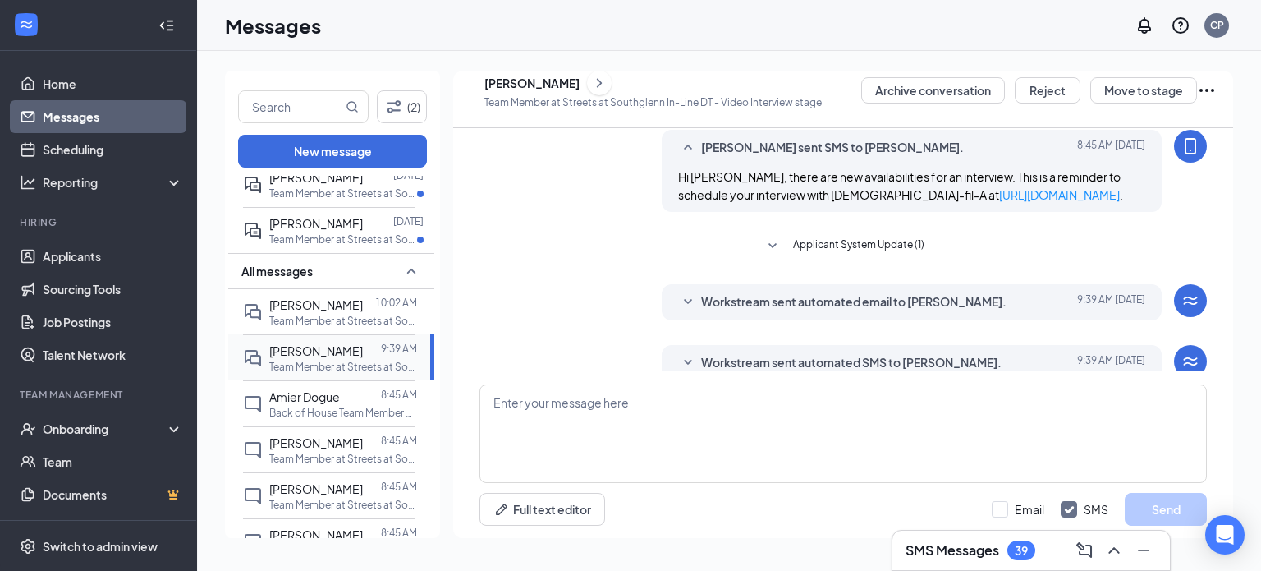
scroll to position [512, 0]
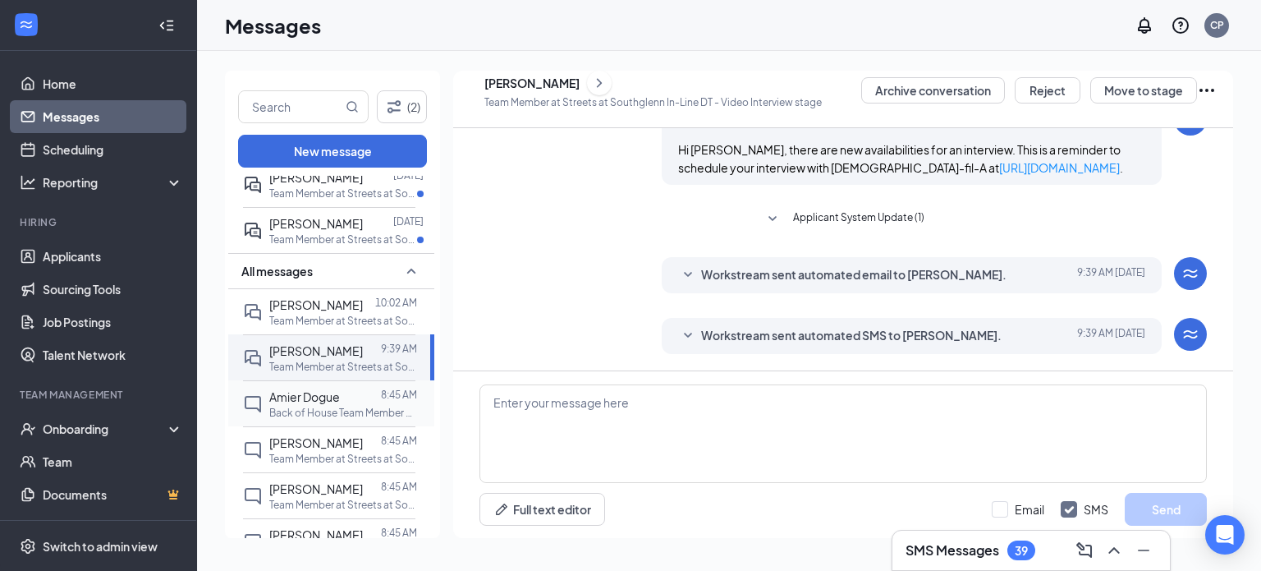
click at [351, 406] on div at bounding box center [360, 397] width 41 height 18
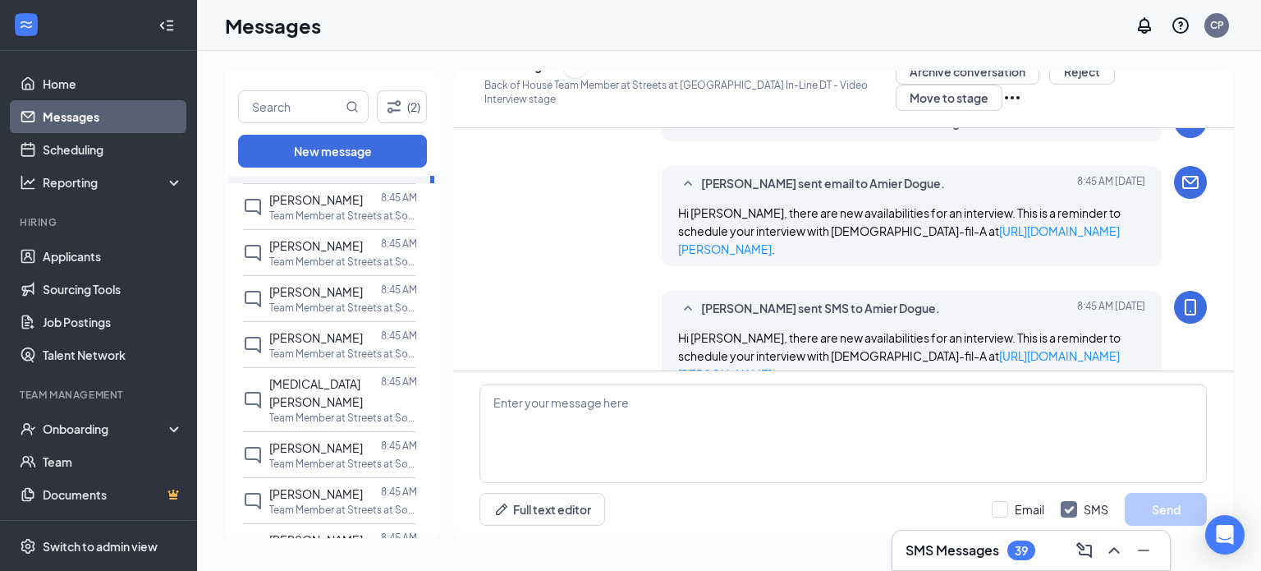
scroll to position [1417, 0]
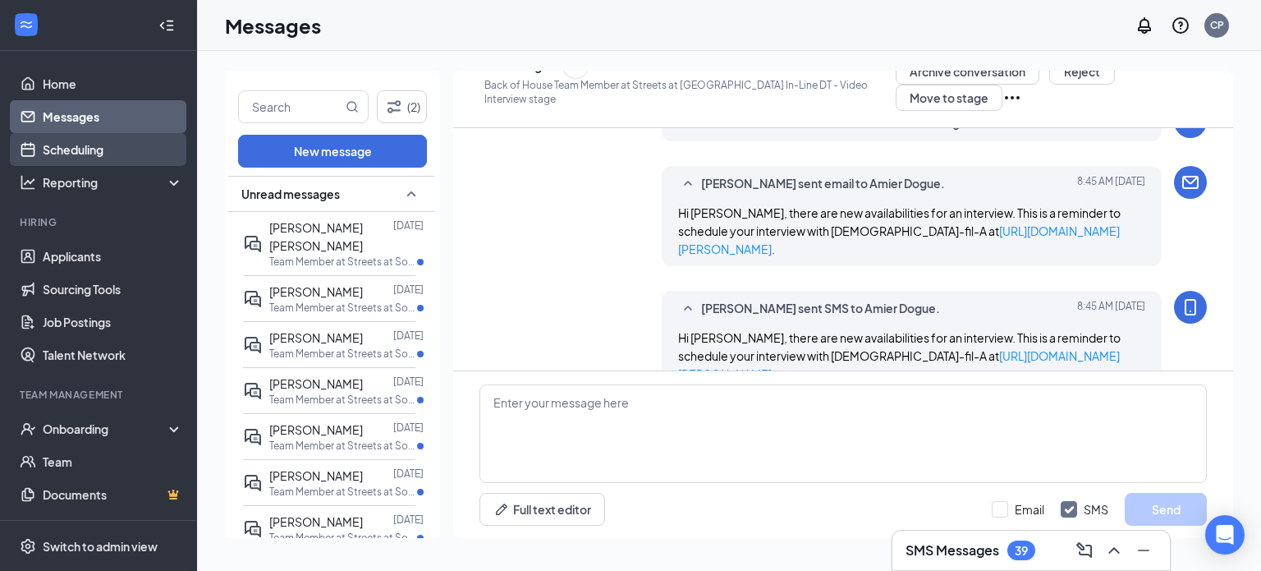
click at [95, 146] on link "Scheduling" at bounding box center [113, 149] width 140 height 33
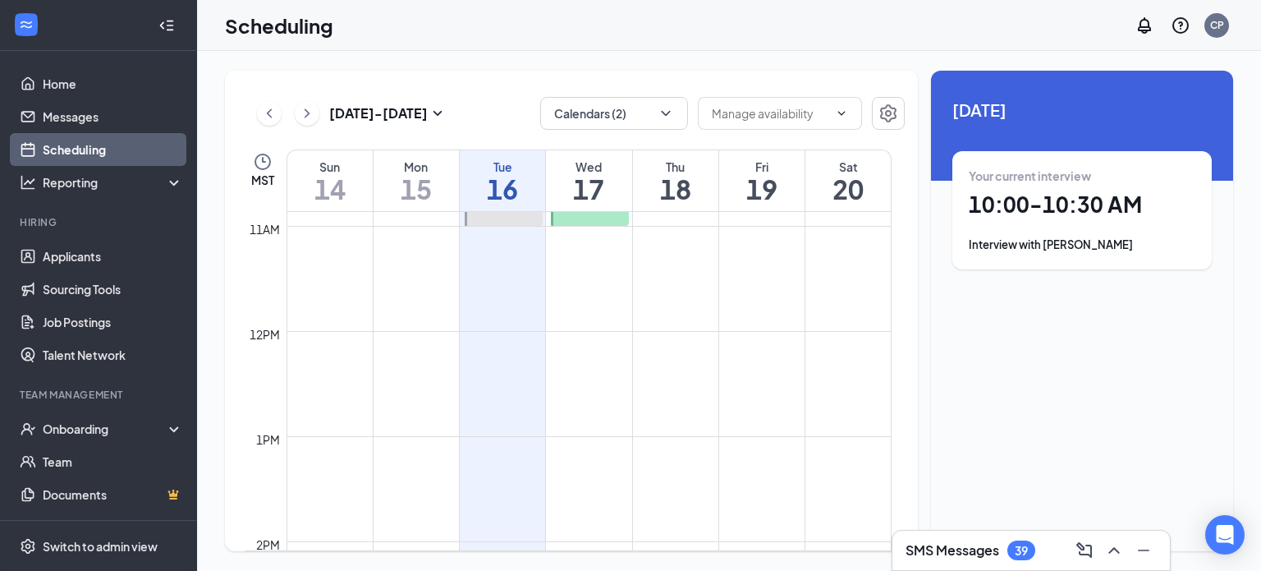
scroll to position [1141, 0]
click at [73, 80] on link "Home" at bounding box center [113, 83] width 140 height 33
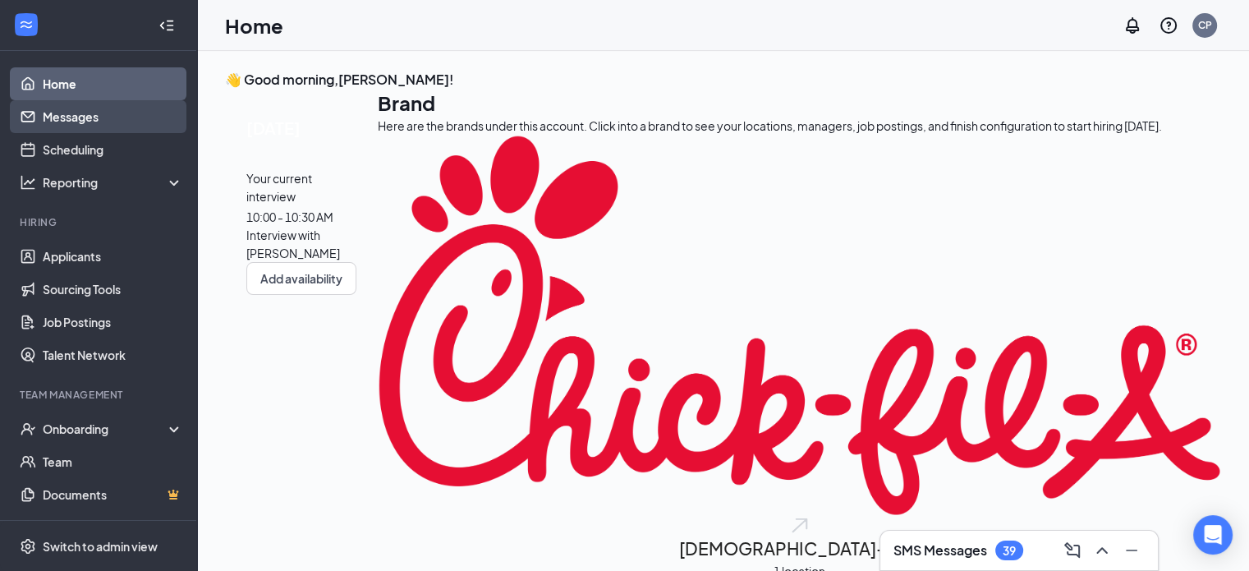
click at [79, 121] on link "Messages" at bounding box center [113, 116] width 140 height 33
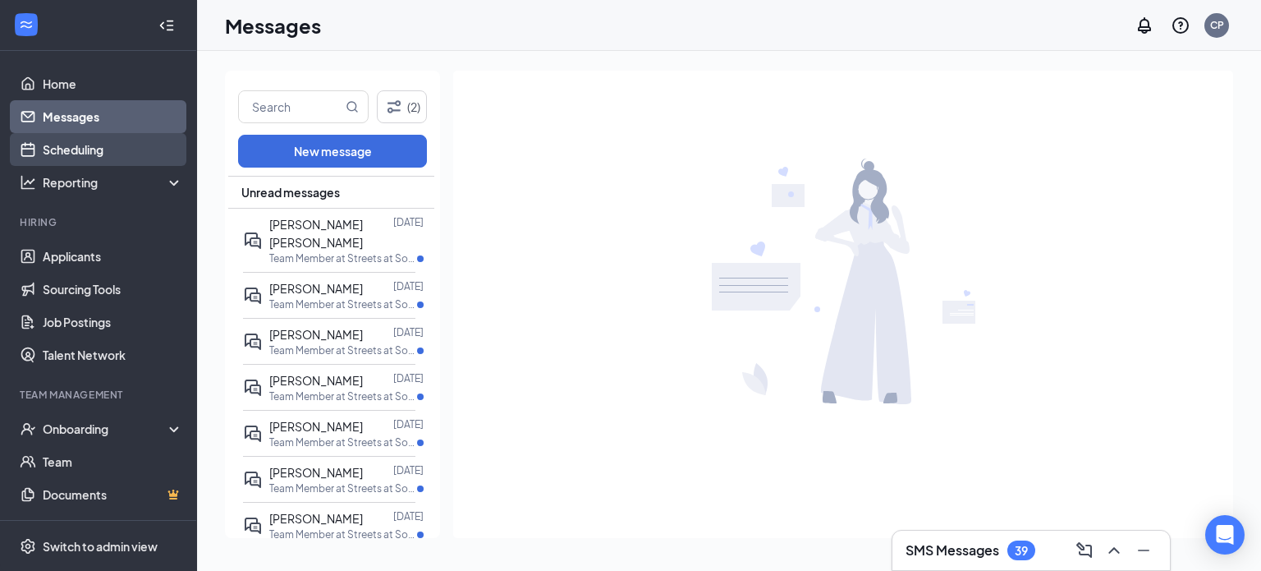
click at [98, 153] on link "Scheduling" at bounding box center [113, 149] width 140 height 33
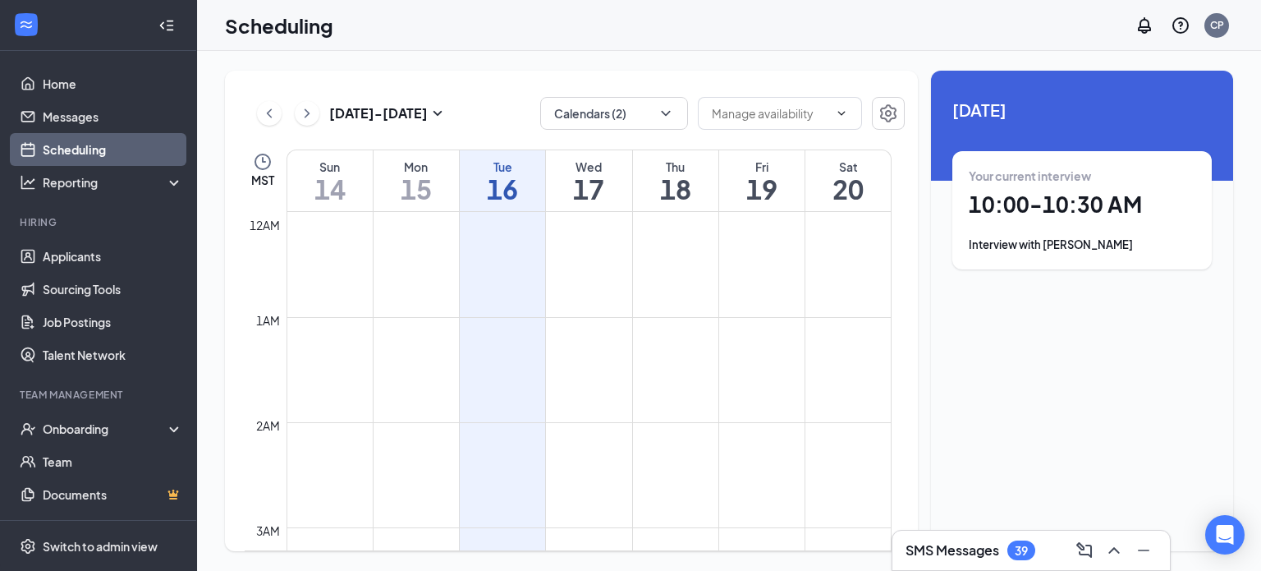
scroll to position [807, 0]
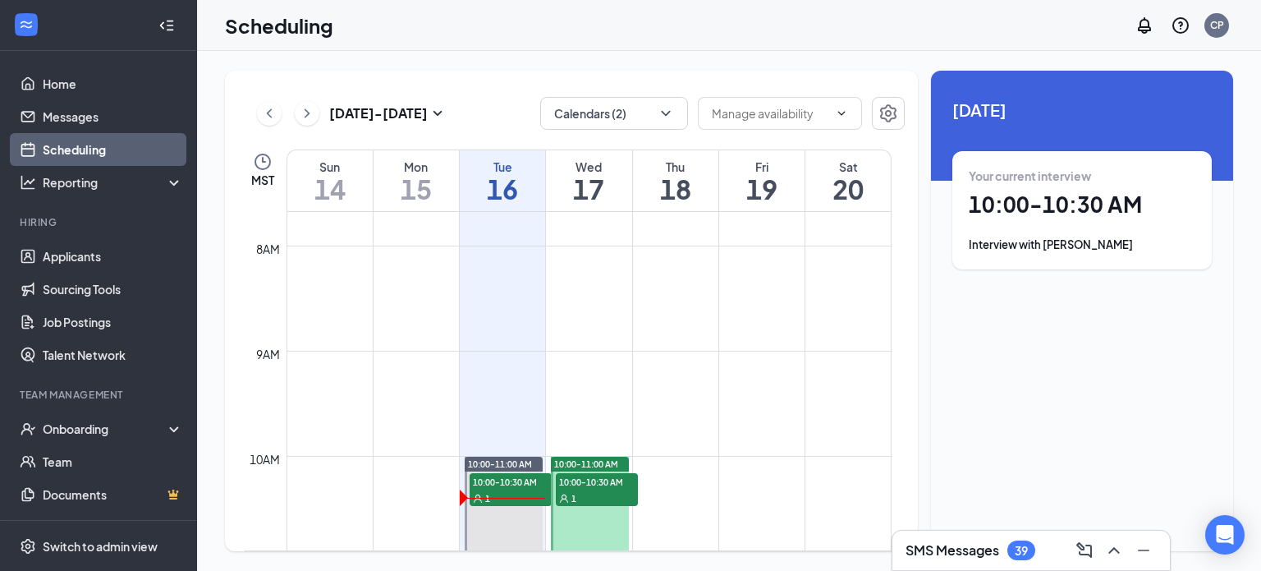
click at [1040, 232] on div "Your current interview 10:00 - 10:30 AM Interview with [PERSON_NAME]" at bounding box center [1082, 210] width 227 height 85
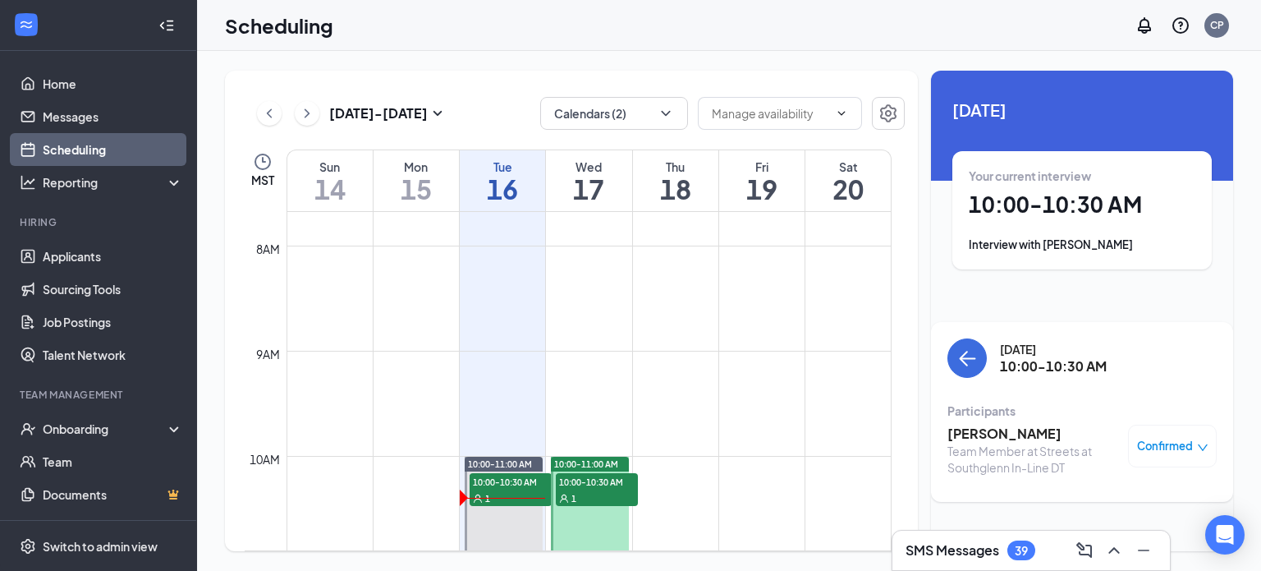
click at [985, 425] on h3 "[PERSON_NAME]" at bounding box center [1034, 434] width 172 height 18
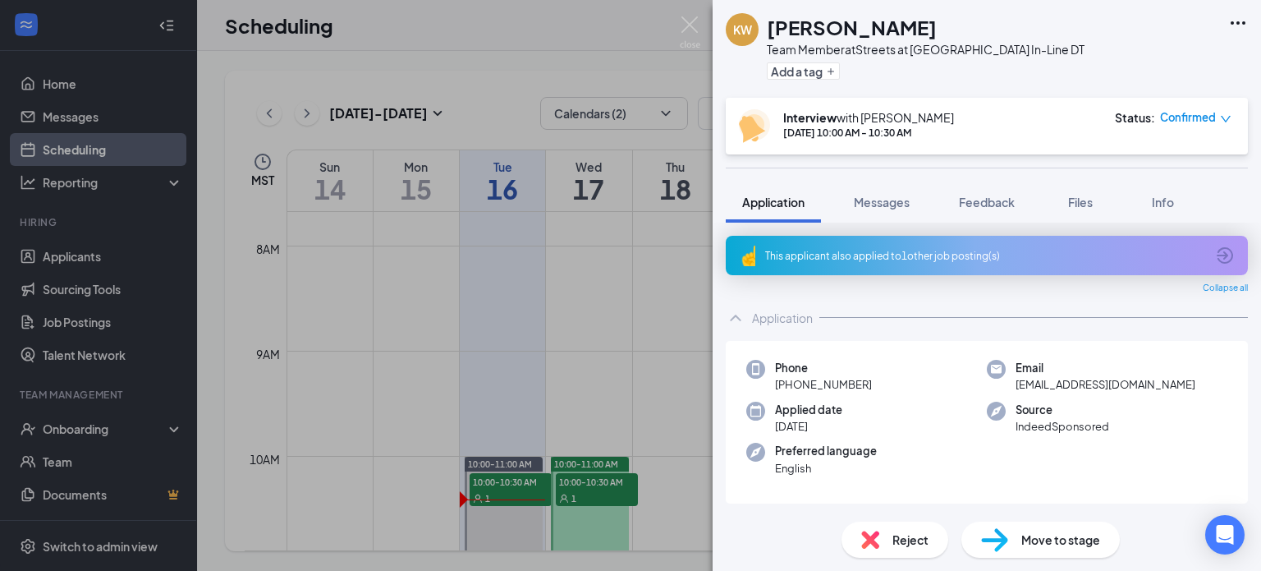
click at [1008, 117] on div "Interview with [PERSON_NAME] [DATE] 10:00 AM - 10:30 AM Status : Confirmed" at bounding box center [985, 126] width 493 height 34
click at [691, 25] on img at bounding box center [690, 32] width 21 height 32
